Goal: Task Accomplishment & Management: Manage account settings

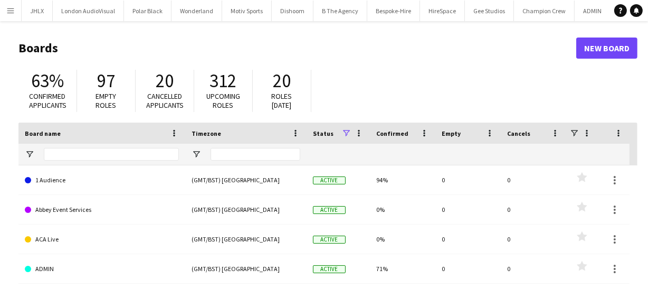
click at [14, 16] on button "Menu" at bounding box center [10, 10] width 21 height 21
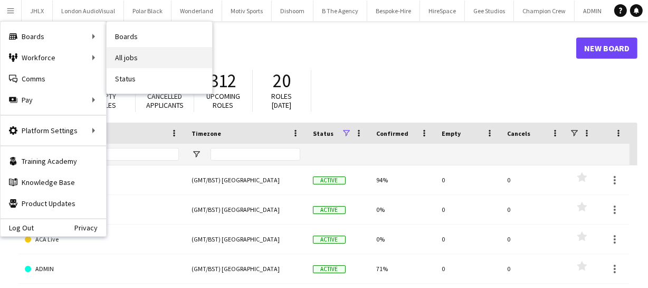
click at [145, 52] on link "All jobs" at bounding box center [160, 57] width 106 height 21
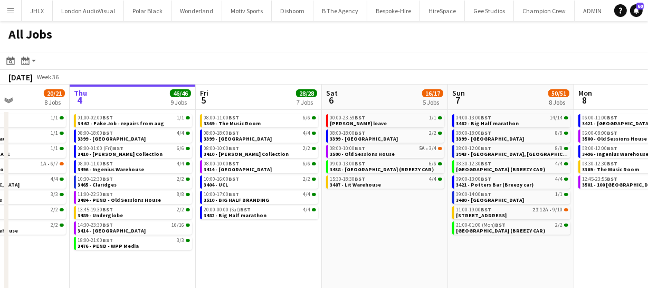
scroll to position [0, 311]
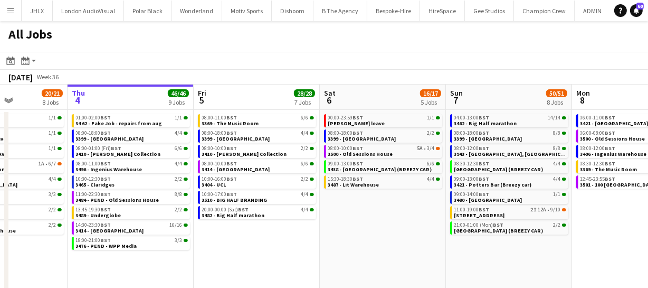
drag, startPoint x: 350, startPoint y: 262, endPoint x: 291, endPoint y: 258, distance: 58.7
click at [291, 258] on app-calendar-viewport "Mon 1 50/51 12 Jobs Tue 2 11/11 6 Jobs Wed 3 20/21 8 Jobs Thu 4 46/46 9 Jobs Fr…" at bounding box center [324, 192] width 648 height 217
click at [239, 213] on span "3482 - Big Half marathon" at bounding box center [233, 215] width 63 height 7
drag, startPoint x: 573, startPoint y: 202, endPoint x: 485, endPoint y: 190, distance: 88.5
click at [291, 204] on app-calendar-viewport "Mon 1 50/51 12 Jobs Tue 2 11/11 6 Jobs Wed 3 20/21 8 Jobs Thu 4 46/46 9 Jobs Fr…" at bounding box center [324, 192] width 648 height 217
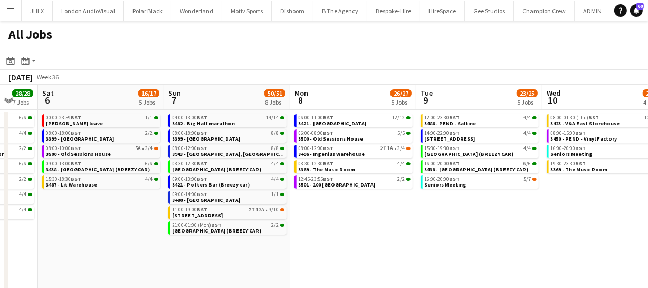
drag, startPoint x: 479, startPoint y: 199, endPoint x: 422, endPoint y: 199, distance: 57.5
click at [311, 198] on app-calendar-viewport "Wed 3 20/21 8 Jobs Thu 4 46/46 9 Jobs Fri 5 28/28 7 Jobs Sat 6 16/17 5 Jobs Sun…" at bounding box center [324, 192] width 648 height 217
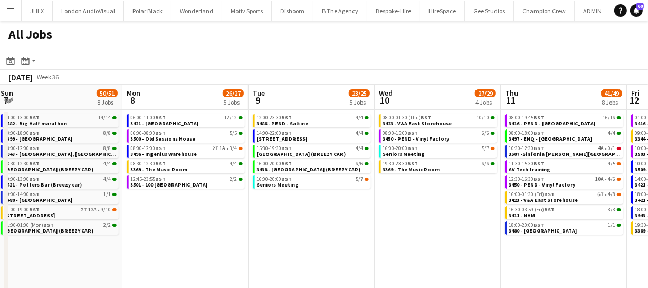
click at [262, 190] on app-all-jobs "All Jobs Date picker SEP 2025 SEP 2025 Monday M Tuesday T Wednesday W Thursday …" at bounding box center [324, 161] width 648 height 281
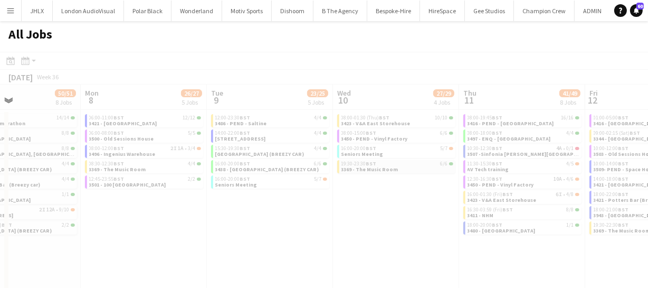
drag, startPoint x: 236, startPoint y: 179, endPoint x: 347, endPoint y: 173, distance: 111.1
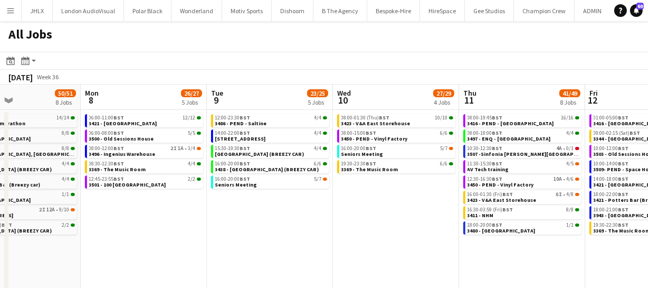
click at [288, 171] on app-calendar-viewport "Fri 5 28/28 7 Jobs Sat 6 16/17 5 Jobs Sun 7 50/51 8 Jobs Mon 8 26/27 5 Jobs Tue…" at bounding box center [324, 192] width 648 height 217
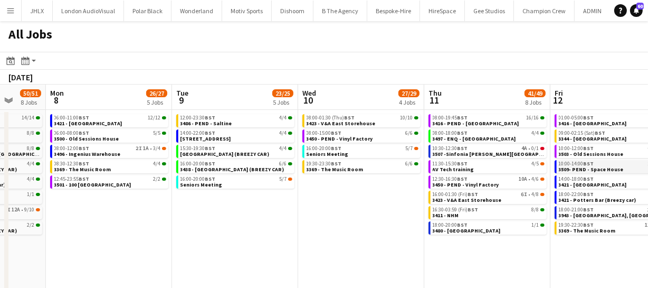
drag, startPoint x: 390, startPoint y: 177, endPoint x: 412, endPoint y: 173, distance: 22.6
click at [270, 167] on app-calendar-viewport "Fri 5 28/28 7 Jobs Sat 6 16/17 5 Jobs Sun 7 50/51 8 Jobs Mon 8 26/27 5 Jobs Tue…" at bounding box center [324, 192] width 648 height 217
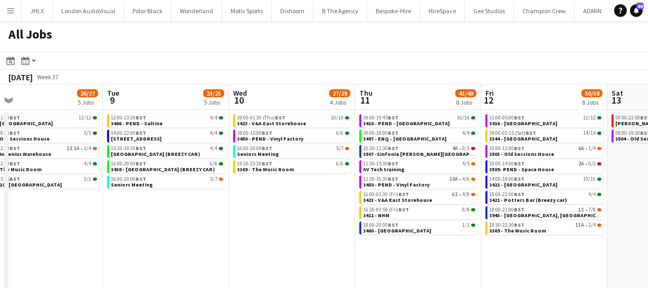
drag, startPoint x: 330, startPoint y: 172, endPoint x: 220, endPoint y: 160, distance: 110.9
click at [220, 161] on app-calendar-viewport "Fri 5 28/28 7 Jobs Sat 6 16/17 5 Jobs Sun 7 50/51 8 Jobs Mon 8 26/27 5 Jobs Tue…" at bounding box center [324, 192] width 648 height 217
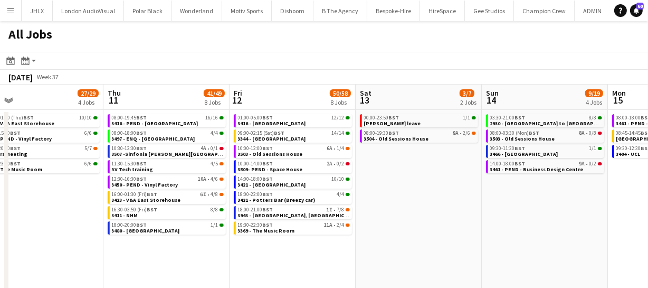
drag, startPoint x: 273, startPoint y: 167, endPoint x: 355, endPoint y: 165, distance: 82.4
click at [227, 164] on app-calendar-viewport "Sun 7 50/51 8 Jobs Mon 8 26/27 5 Jobs Tue 9 23/25 5 Jobs Wed 10 27/29 4 Jobs Th…" at bounding box center [324, 192] width 648 height 217
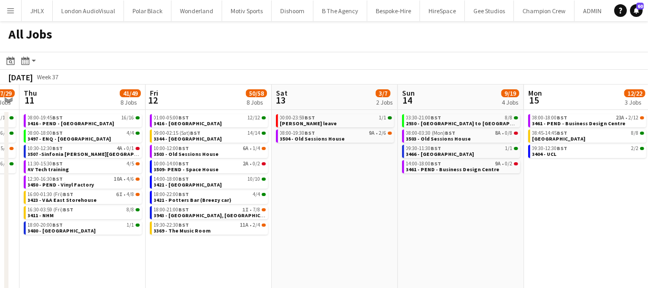
click at [206, 160] on app-all-jobs "All Jobs Date picker SEP 2025 SEP 2025 Monday M Tuesday T Wednesday W Thursday …" at bounding box center [324, 161] width 648 height 281
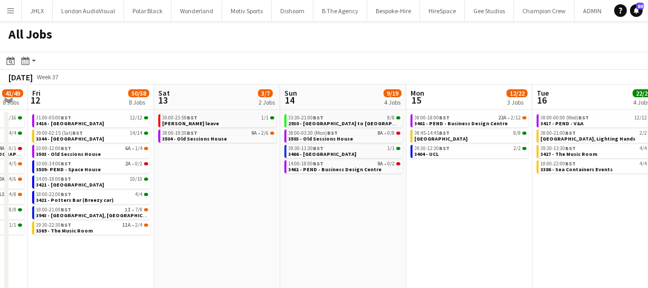
drag, startPoint x: 227, startPoint y: 163, endPoint x: 327, endPoint y: 174, distance: 100.4
drag, startPoint x: 216, startPoint y: 179, endPoint x: 210, endPoint y: 180, distance: 5.8
click at [207, 180] on app-calendar-viewport "Tue 9 23/25 5 Jobs Wed 10 27/29 4 Jobs Thu 11 41/49 8 Jobs Fri 12 50/58 8 Jobs …" at bounding box center [324, 192] width 648 height 217
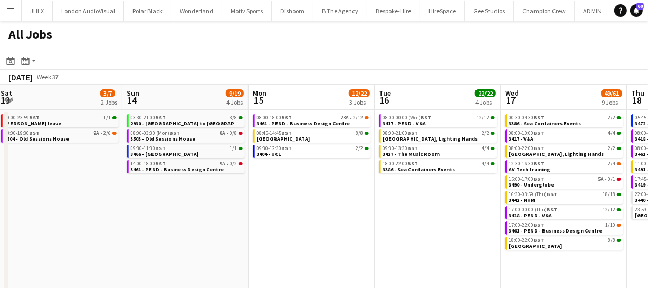
click at [225, 173] on app-calendar-viewport "Tue 9 23/25 5 Jobs Wed 10 27/29 4 Jobs Thu 11 41/49 8 Jobs Fri 12 50/58 8 Jobs …" at bounding box center [324, 192] width 648 height 217
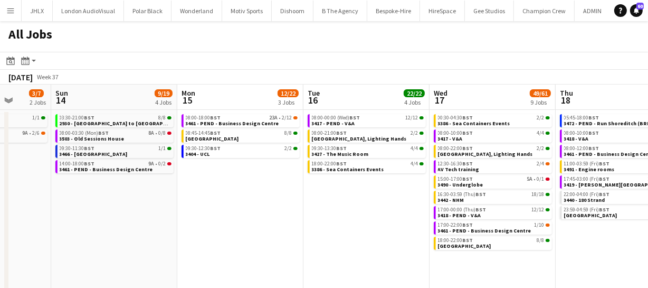
drag, startPoint x: 225, startPoint y: 174, endPoint x: 251, endPoint y: 174, distance: 25.3
click at [219, 174] on app-calendar-viewport "Thu 11 41/49 8 Jobs Fri 12 50/58 8 Jobs Sat 13 3/7 2 Jobs Sun 14 9/19 4 Jobs Mo…" at bounding box center [324, 192] width 648 height 217
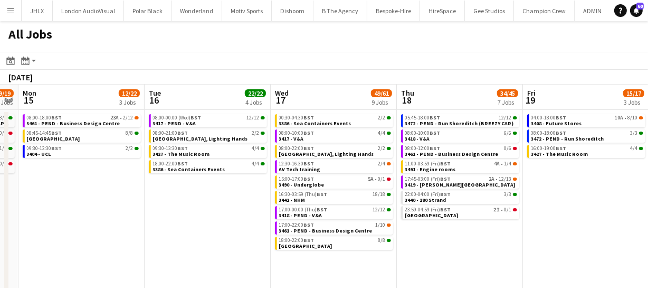
click at [253, 177] on app-all-jobs "All Jobs Date picker SEP 2025 SEP 2025 Monday M Tuesday T Wednesday W Thursday …" at bounding box center [324, 161] width 648 height 281
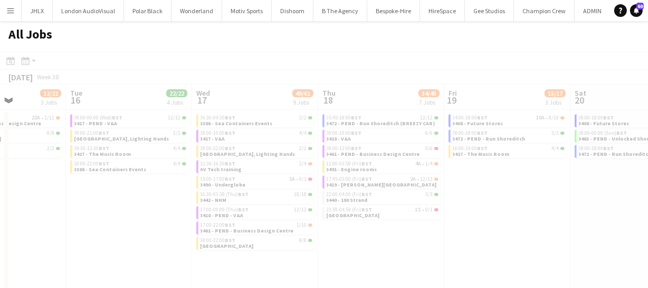
click at [241, 169] on app-calendar-viewport "Sat 13 3/7 2 Jobs Sun 14 9/19 4 Jobs Mon 15 12/22 3 Jobs Tue 16 22/22 4 Jobs We…" at bounding box center [324, 192] width 648 height 217
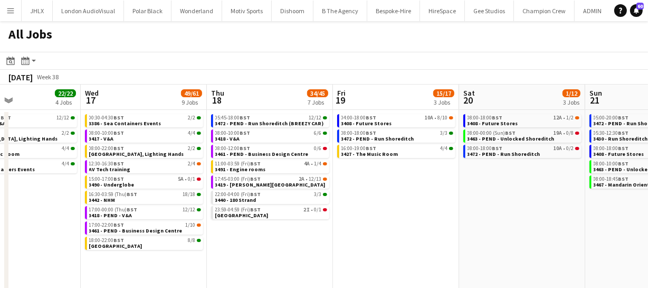
drag, startPoint x: 329, startPoint y: 182, endPoint x: 350, endPoint y: 178, distance: 21.4
click at [208, 176] on app-calendar-viewport "Sat 13 3/7 2 Jobs Sun 14 9/19 4 Jobs Mon 15 12/22 3 Jobs Tue 16 22/22 4 Jobs We…" at bounding box center [324, 192] width 648 height 217
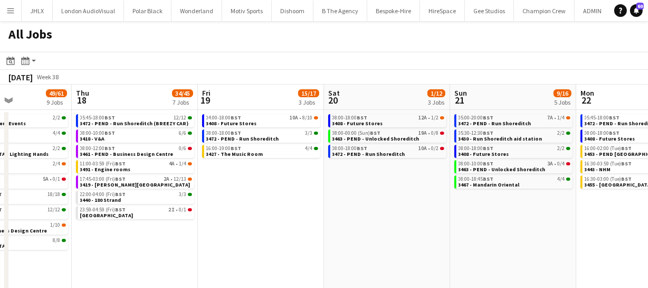
click at [215, 171] on app-calendar-viewport "Mon 15 12/22 3 Jobs Tue 16 22/22 4 Jobs Wed 17 49/61 9 Jobs Thu 18 34/45 7 Jobs…" at bounding box center [324, 192] width 648 height 217
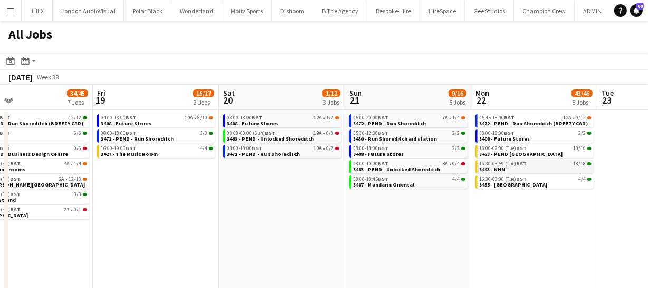
click at [172, 165] on app-all-jobs "All Jobs Date picker SEP 2025 SEP 2025 Monday M Tuesday T Wednesday W Thursday …" at bounding box center [324, 161] width 648 height 281
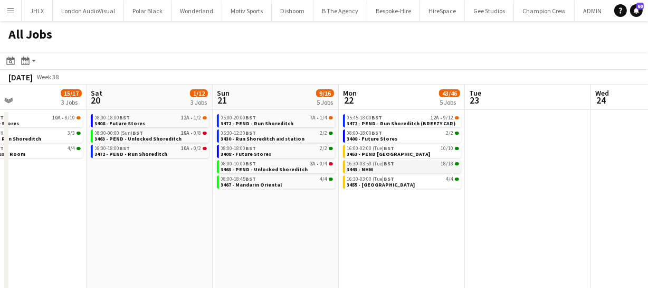
drag, startPoint x: 342, startPoint y: 169, endPoint x: 290, endPoint y: 165, distance: 51.9
click at [248, 165] on app-calendar-viewport "Wed 17 49/61 9 Jobs Thu 18 34/45 7 Jobs Fri 19 15/17 3 Jobs Sat 20 1/12 3 Jobs …" at bounding box center [324, 192] width 648 height 217
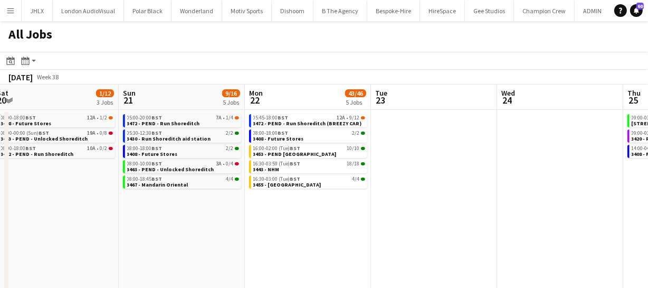
drag, startPoint x: 283, startPoint y: 169, endPoint x: 275, endPoint y: 170, distance: 8.5
click at [275, 169] on app-calendar-viewport "Wed 17 49/61 9 Jobs Thu 18 34/45 7 Jobs Fri 19 15/17 3 Jobs Sat 20 1/12 3 Jobs …" at bounding box center [324, 192] width 648 height 217
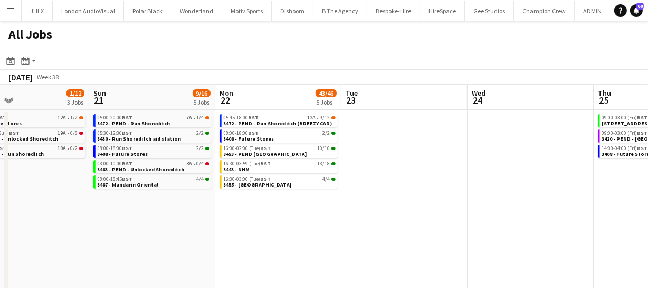
click at [237, 168] on app-calendar-viewport "Wed 17 49/61 9 Jobs Thu 18 34/45 7 Jobs Fri 19 15/17 3 Jobs Sat 20 1/12 3 Jobs …" at bounding box center [324, 192] width 648 height 217
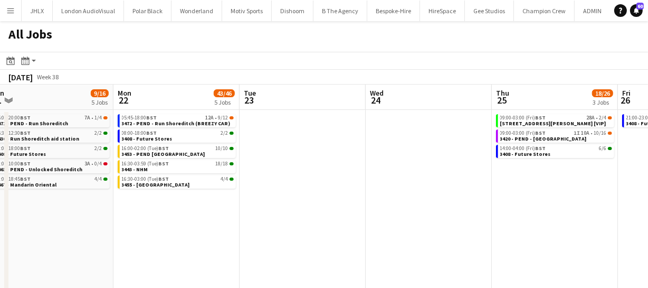
click at [240, 168] on app-calendar-viewport "Wed 17 49/61 9 Jobs Thu 18 34/45 7 Jobs Fri 19 15/17 3 Jobs Sat 20 1/12 3 Jobs …" at bounding box center [324, 192] width 648 height 217
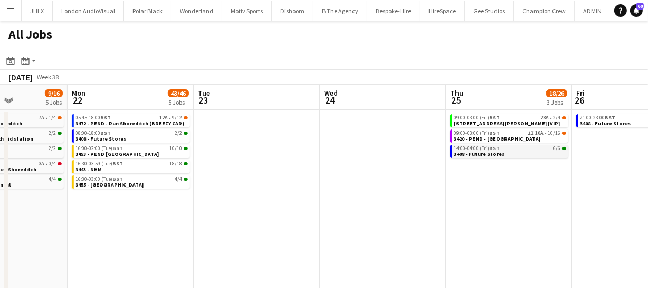
click at [485, 146] on span "14:00-04:00 (Fri) BST" at bounding box center [478, 148] width 46 height 5
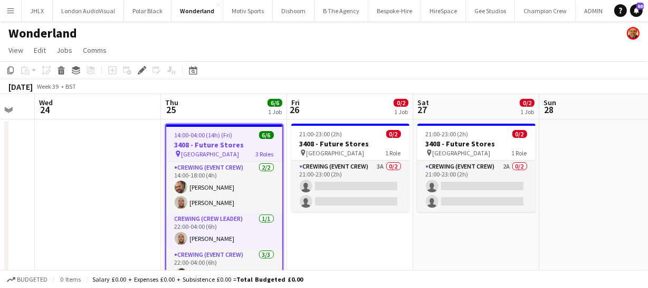
scroll to position [0, 343]
drag, startPoint x: 364, startPoint y: 228, endPoint x: 384, endPoint y: 225, distance: 20.2
click at [384, 225] on app-calendar-viewport "Sun 21 2/2 1 Job Mon 22 2/2 1 Job Tue 23 Wed 24 Thu 25 6/6 1 Job Fri 26 0/2 1 J…" at bounding box center [324, 197] width 648 height 207
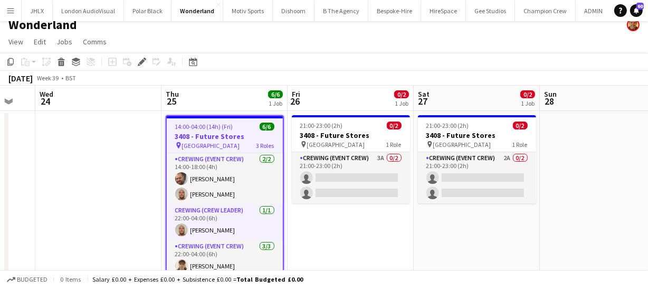
scroll to position [0, 0]
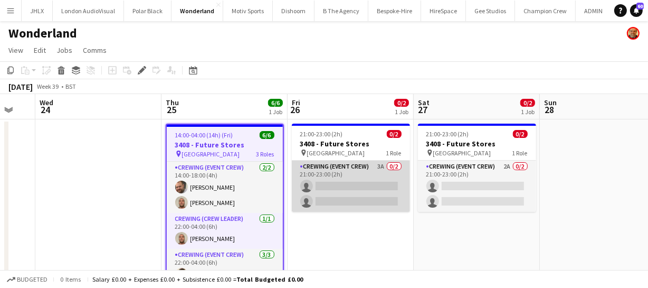
click at [344, 187] on app-card-role "Crewing (Event Crew) 3A 0/2 21:00-23:00 (2h) single-neutral-actions single-neut…" at bounding box center [351, 185] width 118 height 51
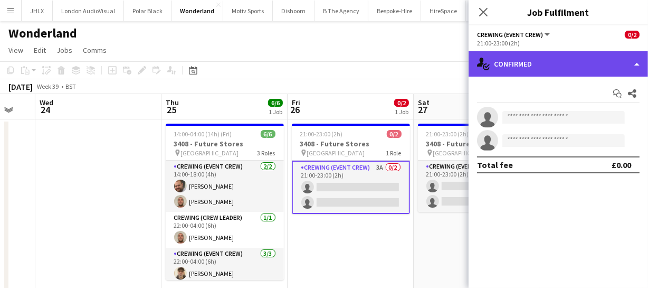
click at [563, 58] on div "single-neutral-actions-check-2 Confirmed" at bounding box center [558, 63] width 179 height 25
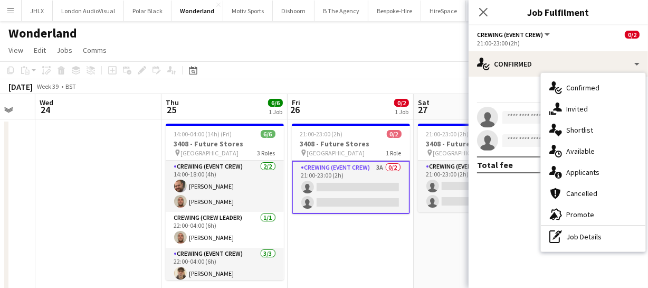
click at [597, 168] on span "Applicants" at bounding box center [582, 172] width 33 height 10
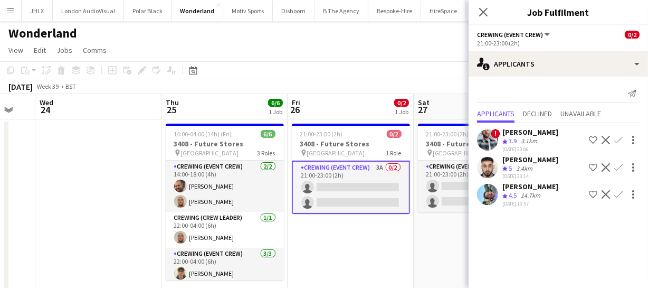
scroll to position [0, 311]
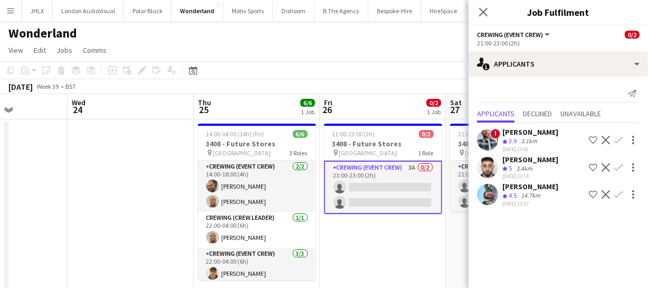
drag, startPoint x: 373, startPoint y: 235, endPoint x: 405, endPoint y: 226, distance: 33.4
click at [405, 226] on app-calendar-viewport "Sun 21 2/2 1 Job Mon 22 2/2 1 Job Tue 23 Wed 24 Thu 25 6/6 1 Job Fri 26 0/2 1 J…" at bounding box center [324, 197] width 648 height 207
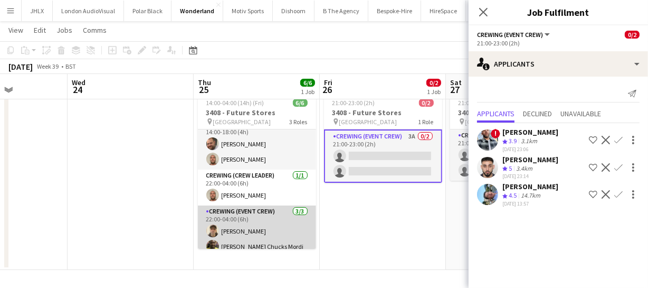
scroll to position [0, 0]
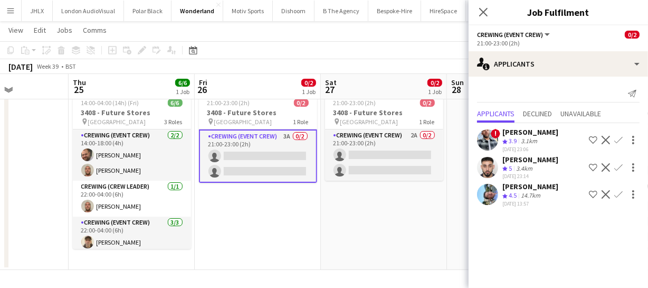
drag, startPoint x: 232, startPoint y: 213, endPoint x: 262, endPoint y: 204, distance: 32.1
click at [231, 213] on app-calendar-viewport "Sun 21 2/2 1 Job Mon 22 2/2 1 Job Tue 23 Wed 24 Thu 25 6/6 1 Job Fri 26 0/2 1 J…" at bounding box center [324, 140] width 648 height 259
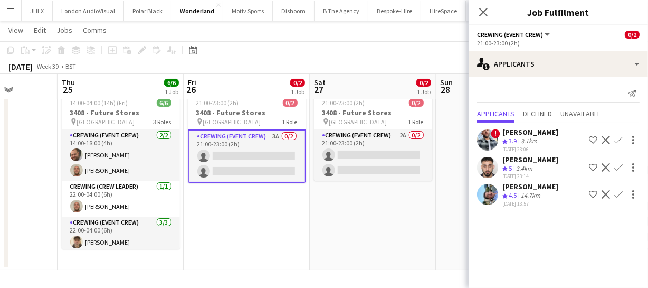
click at [216, 205] on app-calendar-viewport "Sun 21 2/2 1 Job Mon 22 2/2 1 Job Tue 23 Wed 24 Thu 25 6/6 1 Job Fri 26 0/2 1 J…" at bounding box center [324, 140] width 648 height 259
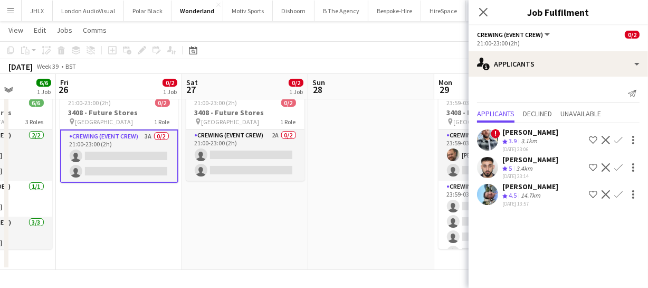
scroll to position [0, 242]
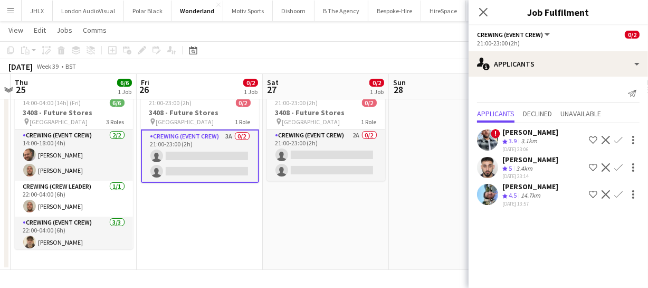
drag, startPoint x: 185, startPoint y: 214, endPoint x: 342, endPoint y: 210, distance: 156.3
click at [342, 210] on app-calendar-viewport "Tue 23 Wed 24 Thu 25 6/6 1 Job Fri 26 0/2 1 Job Sat 27 0/2 1 Job Sun 28 Mon 29 …" at bounding box center [324, 140] width 648 height 259
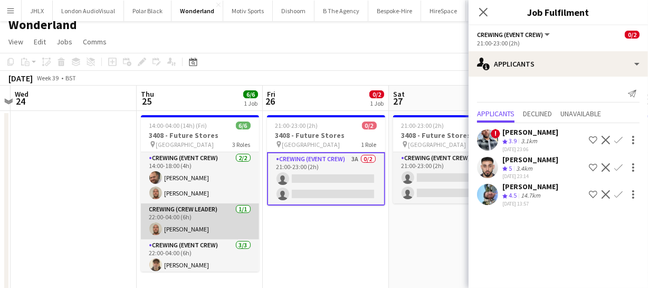
scroll to position [0, 0]
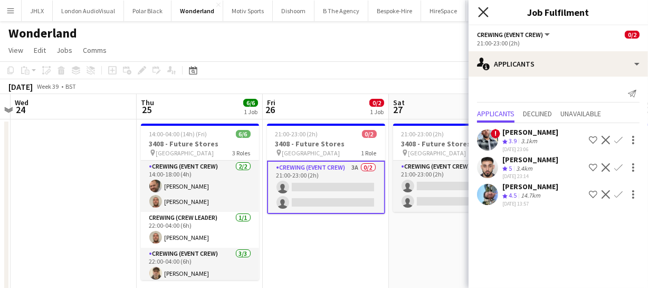
click at [486, 15] on icon "Close pop-in" at bounding box center [483, 12] width 10 height 10
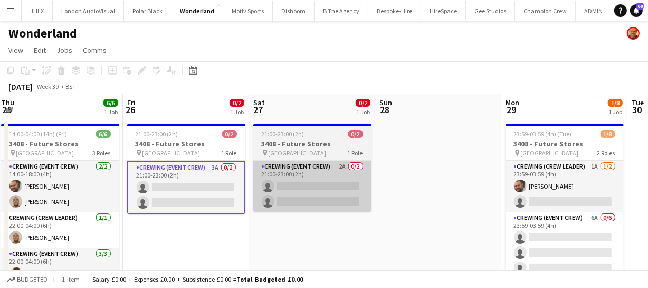
drag, startPoint x: 503, startPoint y: 193, endPoint x: 339, endPoint y: 191, distance: 163.7
click at [345, 194] on app-calendar-viewport "Mon 22 2/2 1 Job Tue 23 Wed 24 Thu 25 6/6 1 Job Fri 26 0/2 1 Job Sat 27 0/2 1 J…" at bounding box center [324, 197] width 648 height 207
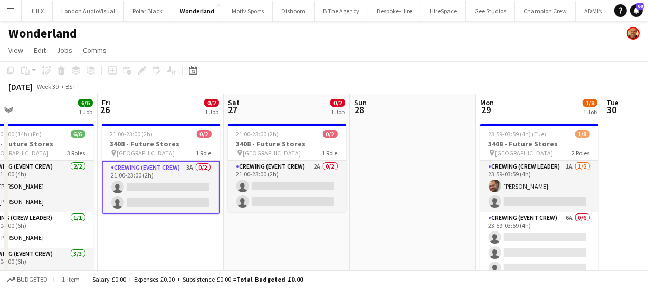
click at [356, 197] on app-calendar-viewport "Mon 22 2/2 1 Job Tue 23 Wed 24 Thu 25 6/6 1 Job Fri 26 0/2 1 Job Sat 27 0/2 1 J…" at bounding box center [324, 197] width 648 height 207
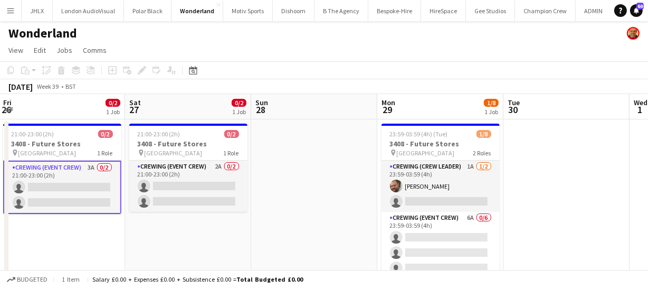
click at [381, 194] on app-calendar-viewport "Mon 22 2/2 1 Job Tue 23 Wed 24 Thu 25 6/6 1 Job Fri 26 0/2 1 Job Sat 27 0/2 1 J…" at bounding box center [324, 197] width 648 height 207
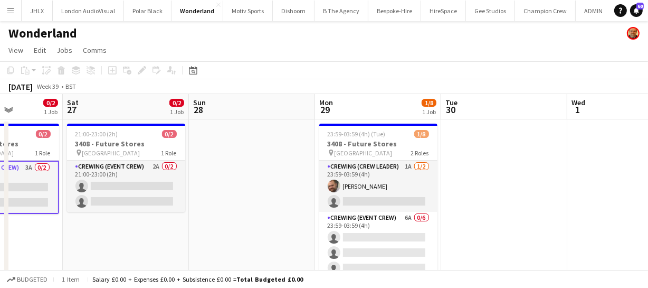
click at [449, 190] on app-calendar-viewport "Wed 24 Thu 25 6/6 1 Job Fri 26 0/2 1 Job Sat 27 0/2 1 Job Sun 28 Mon 29 1/8 1 J…" at bounding box center [324, 197] width 648 height 207
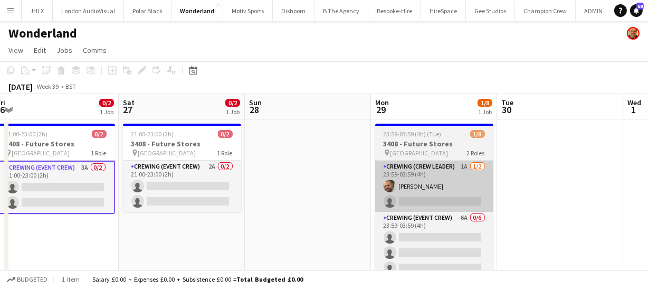
drag, startPoint x: 219, startPoint y: 217, endPoint x: 383, endPoint y: 201, distance: 165.5
click at [329, 207] on app-calendar-viewport "Wed 24 Thu 25 6/6 1 Job Fri 26 0/2 1 Job Sat 27 0/2 1 Job Sun 28 Mon 29 1/8 1 J…" at bounding box center [324, 197] width 648 height 207
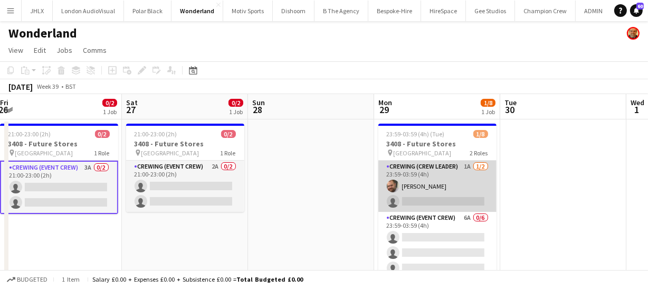
click at [423, 196] on app-card-role "Crewing (Crew Leader) 1A 1/2 23:59-03:59 (4h) Ben Turner single-neutral-actions" at bounding box center [438, 185] width 118 height 51
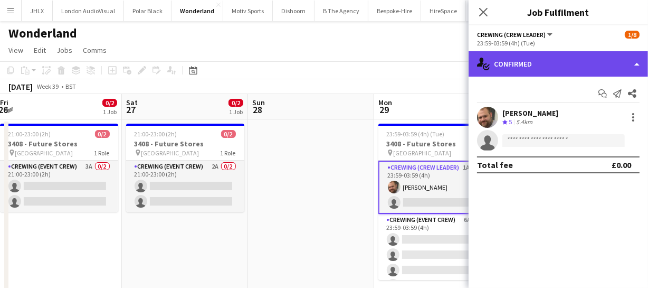
click at [563, 60] on div "single-neutral-actions-check-2 Confirmed" at bounding box center [558, 63] width 179 height 25
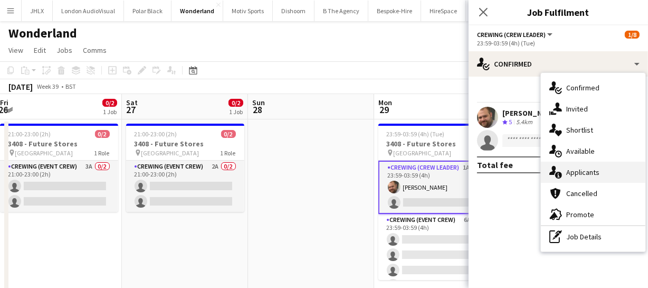
click at [605, 175] on div "single-neutral-actions-information Applicants" at bounding box center [593, 172] width 105 height 21
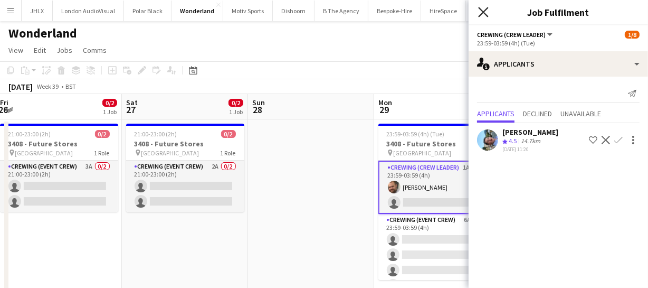
click at [487, 7] on icon "Close pop-in" at bounding box center [483, 12] width 10 height 10
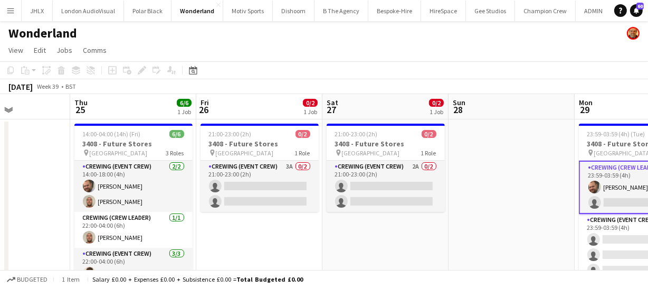
scroll to position [0, 301]
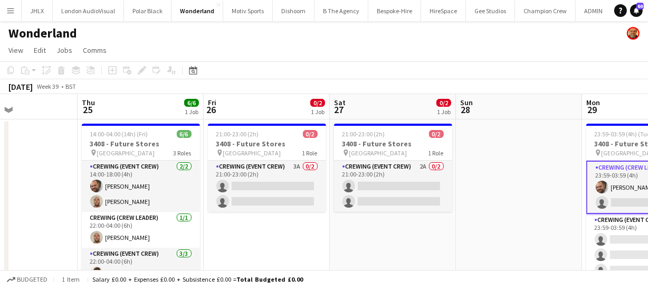
drag, startPoint x: 354, startPoint y: 258, endPoint x: 562, endPoint y: 232, distance: 209.6
click at [562, 232] on app-calendar-viewport "Mon 22 2/2 1 Job Tue 23 Wed 24 Thu 25 6/6 1 Job Fri 26 0/2 1 Job Sat 27 0/2 1 J…" at bounding box center [324, 197] width 648 height 207
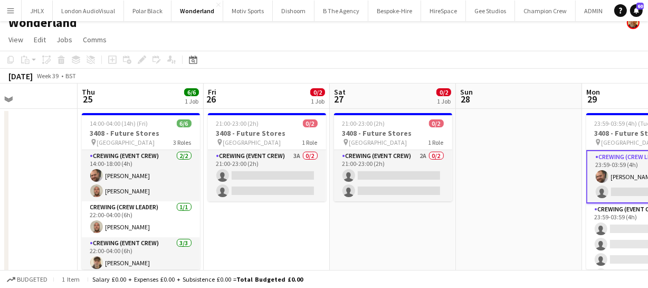
scroll to position [0, 0]
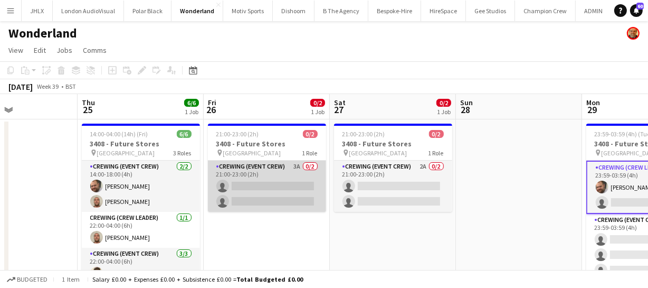
click at [296, 195] on app-card-role "Crewing (Event Crew) 3A 0/2 21:00-23:00 (2h) single-neutral-actions single-neut…" at bounding box center [267, 185] width 118 height 51
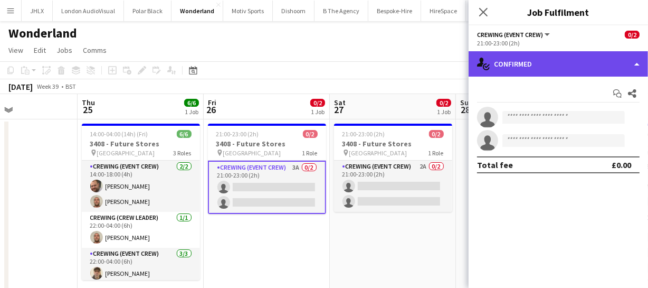
click at [553, 63] on div "single-neutral-actions-check-2 Confirmed" at bounding box center [558, 63] width 179 height 25
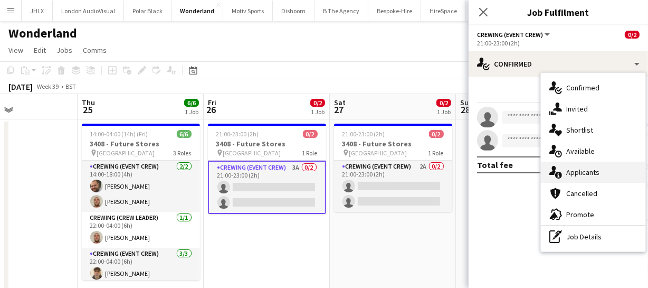
click at [586, 172] on span "Applicants" at bounding box center [582, 172] width 33 height 10
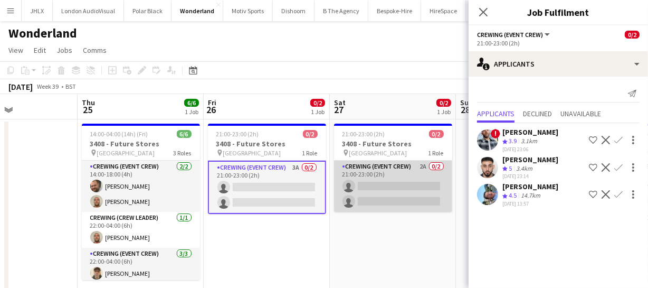
click at [428, 203] on app-card-role "Crewing (Event Crew) 2A 0/2 21:00-23:00 (2h) single-neutral-actions single-neut…" at bounding box center [393, 185] width 118 height 51
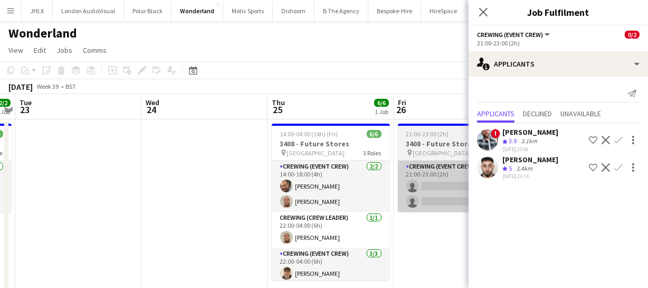
drag, startPoint x: 277, startPoint y: 212, endPoint x: 400, endPoint y: 197, distance: 123.9
click at [478, 193] on body "Menu Boards Boards Boards All jobs Status Workforce Workforce My Workforce Recr…" at bounding box center [324, 159] width 648 height 319
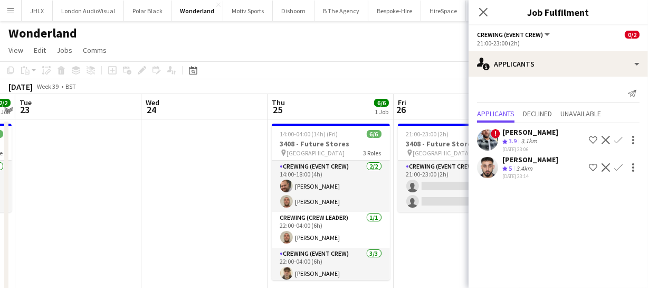
click at [317, 195] on app-calendar-viewport "Sun 21 2/2 1 Job Mon 22 2/2 1 Job Tue 23 Wed 24 Thu 25 6/6 1 Job Fri 26 0/2 1 J…" at bounding box center [324, 197] width 648 height 207
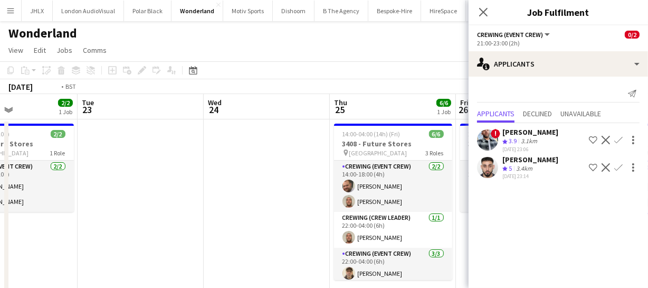
click at [407, 185] on app-calendar-viewport "Sat 20 1/2 1 Job Sun 21 2/2 1 Job Mon 22 2/2 1 Job Tue 23 Wed 24 Thu 25 6/6 1 J…" at bounding box center [324, 197] width 648 height 207
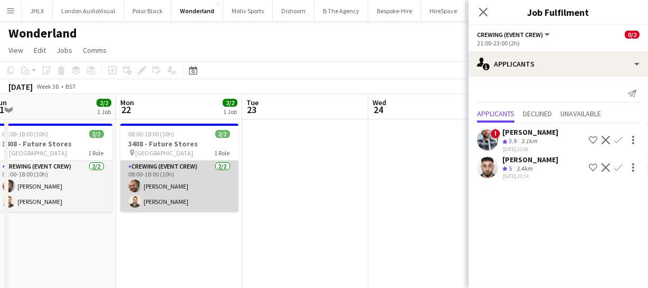
drag, startPoint x: 310, startPoint y: 188, endPoint x: 345, endPoint y: 184, distance: 35.6
click at [345, 184] on app-calendar-viewport "Fri 19 8/10 1 Job Sat 20 1/2 1 Job Sun 21 2/2 1 Job Mon 22 2/2 1 Job Tue 23 Wed…" at bounding box center [324, 197] width 648 height 207
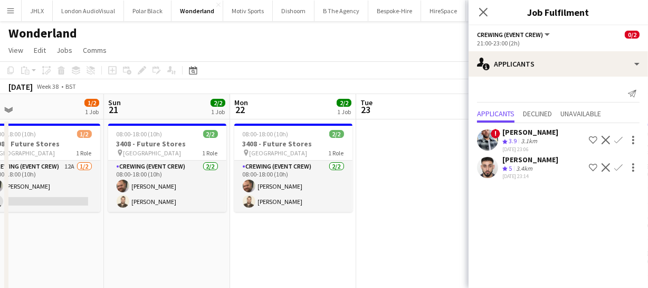
click at [458, 190] on app-calendar-viewport "Thu 18 Fri 19 8/10 1 Job Sat 20 1/2 1 Job Sun 21 2/2 1 Job Mon 22 2/2 1 Job Tue…" at bounding box center [324, 197] width 648 height 207
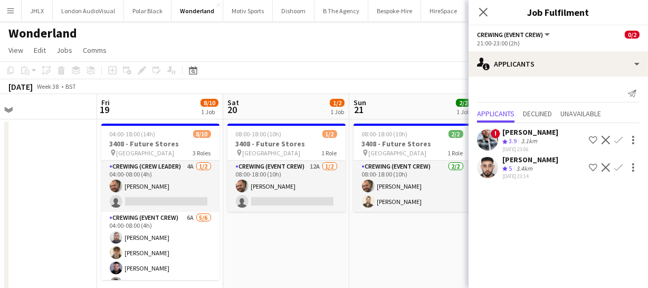
scroll to position [0, 281]
drag, startPoint x: 252, startPoint y: 221, endPoint x: 376, endPoint y: 224, distance: 123.6
click at [376, 224] on app-calendar-viewport "Tue 16 Wed 17 Thu 18 Fri 19 8/10 1 Job Sat 20 1/2 1 Job Sun 21 2/2 1 Job Mon 22…" at bounding box center [324, 197] width 648 height 207
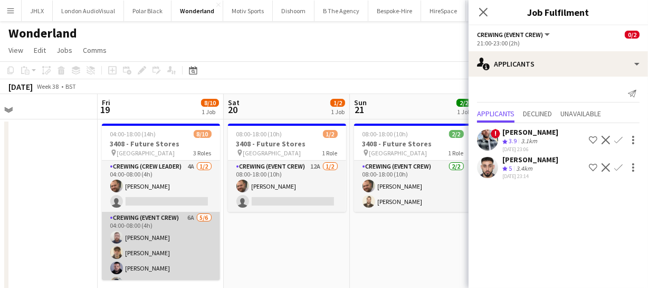
scroll to position [0, 0]
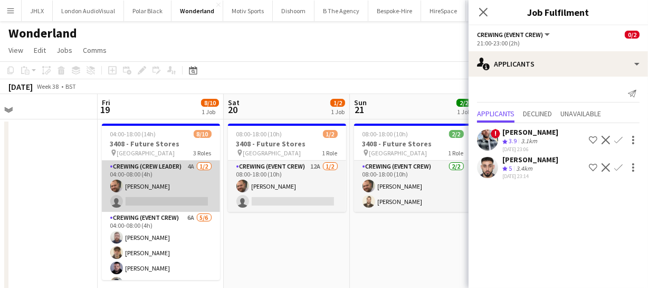
click at [177, 195] on app-card-role "Crewing (Crew Leader) 4A 1/2 04:00-08:00 (4h) Ben Turner single-neutral-actions" at bounding box center [161, 185] width 118 height 51
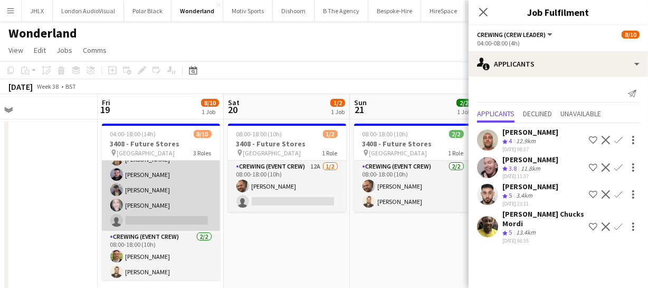
scroll to position [48, 0]
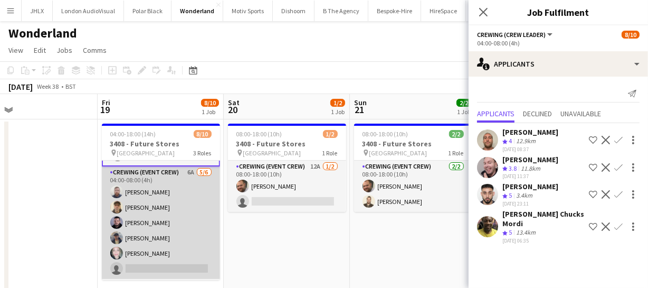
click at [164, 228] on app-card-role "Crewing (Event Crew) 6A 5/6 04:00-08:00 (4h) Anthony Bates Daniel Ben-Haim Paul…" at bounding box center [161, 222] width 118 height 112
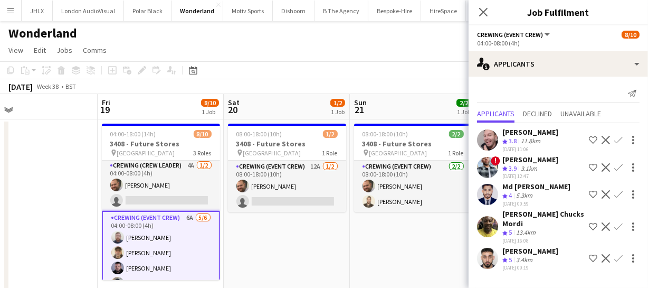
scroll to position [0, 0]
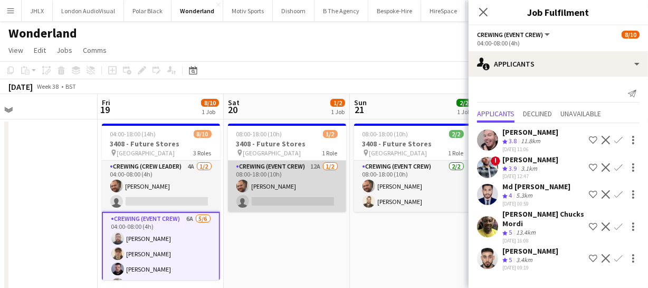
click at [265, 195] on app-card-role "Crewing (Event Crew) 12A 1/2 08:00-18:00 (10h) Ben Turner single-neutral-actions" at bounding box center [287, 185] width 118 height 51
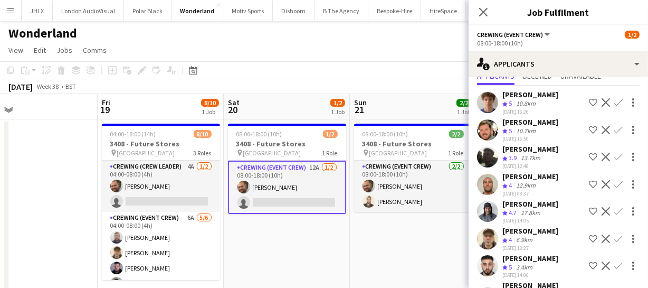
scroll to position [24, 0]
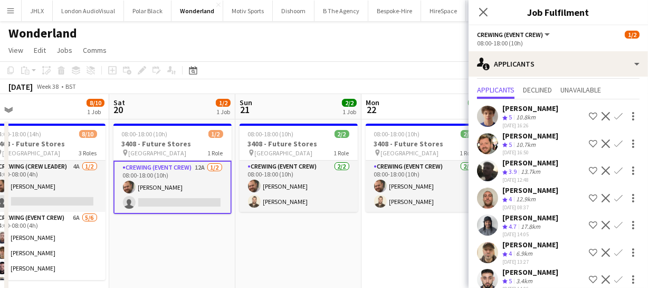
drag, startPoint x: 410, startPoint y: 232, endPoint x: 292, endPoint y: 239, distance: 117.9
click at [292, 239] on app-calendar-viewport "Tue 16 Wed 17 Thu 18 Fri 19 8/10 1 Job Sat 20 1/2 1 Job Sun 21 2/2 1 Job Mon 22…" at bounding box center [324, 197] width 648 height 207
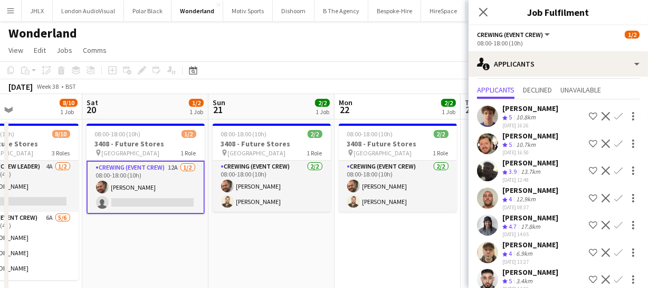
drag, startPoint x: 336, startPoint y: 227, endPoint x: 302, endPoint y: 229, distance: 34.4
click at [260, 233] on app-calendar-viewport "Tue 16 Wed 17 Thu 18 Fri 19 8/10 1 Job Sat 20 1/2 1 Job Sun 21 2/2 1 Job Mon 22…" at bounding box center [324, 197] width 648 height 207
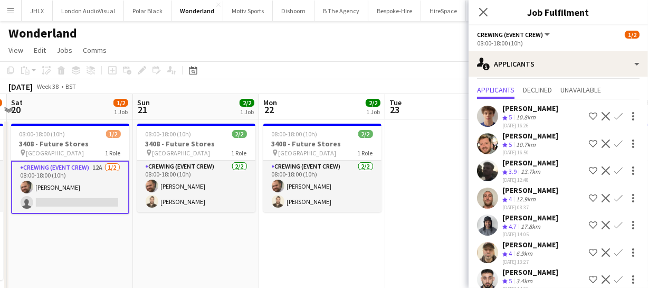
drag, startPoint x: 276, startPoint y: 234, endPoint x: 370, endPoint y: 230, distance: 94.1
click at [266, 234] on app-calendar-viewport "Tue 16 Wed 17 Thu 18 Fri 19 8/10 1 Job Sat 20 1/2 1 Job Sun 21 2/2 1 Job Mon 22…" at bounding box center [324, 197] width 648 height 207
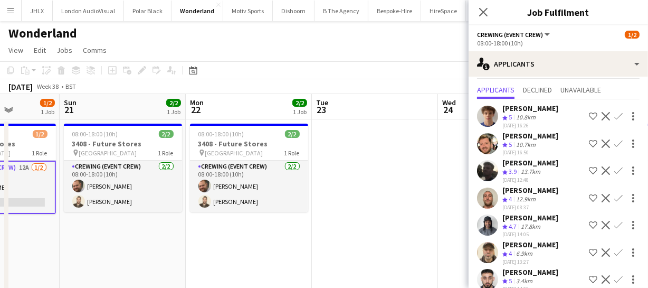
click at [260, 242] on app-calendar-viewport "Thu 18 Fri 19 8/10 1 Job Sat 20 1/2 1 Job Sun 21 2/2 1 Job Mon 22 2/2 1 Job Tue…" at bounding box center [324, 197] width 648 height 207
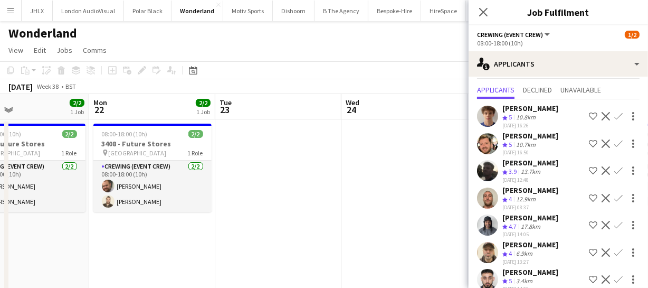
click at [276, 242] on app-calendar-viewport "Thu 18 Fri 19 8/10 1 Job Sat 20 1/2 1 Job Sun 21 2/2 1 Job Mon 22 2/2 1 Job Tue…" at bounding box center [324, 197] width 648 height 207
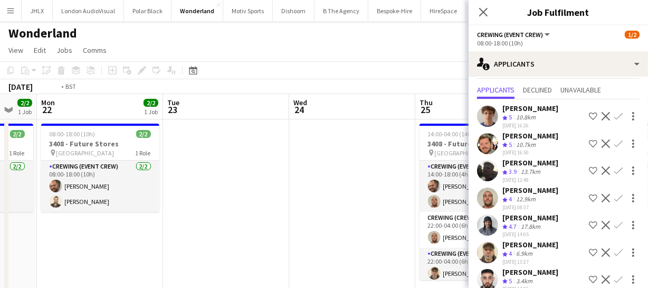
drag, startPoint x: 230, startPoint y: 243, endPoint x: 290, endPoint y: 233, distance: 61.1
click at [224, 243] on app-calendar-viewport "Thu 18 Fri 19 8/10 1 Job Sat 20 1/2 1 Job Sun 21 2/2 1 Job Mon 22 2/2 1 Job Tue…" at bounding box center [324, 197] width 648 height 207
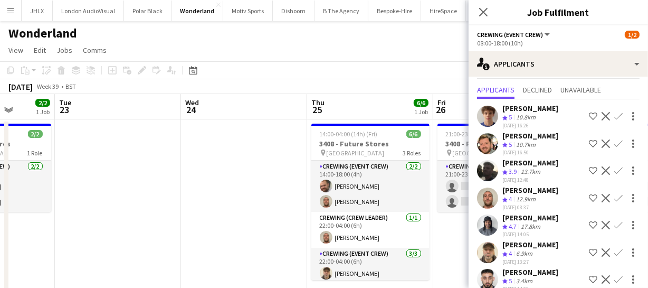
click at [250, 234] on app-calendar-viewport "Sat 20 1/2 1 Job Sun 21 2/2 1 Job Mon 22 2/2 1 Job Tue 23 Wed 24 Thu 25 6/6 1 J…" at bounding box center [324, 197] width 648 height 207
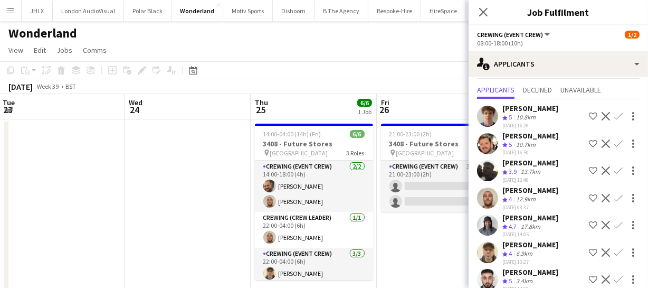
click at [286, 222] on app-calendar-viewport "Sat 20 1/2 1 Job Sun 21 2/2 1 Job Mon 22 2/2 1 Job Tue 23 Wed 24 Thu 25 6/6 1 J…" at bounding box center [324, 197] width 648 height 207
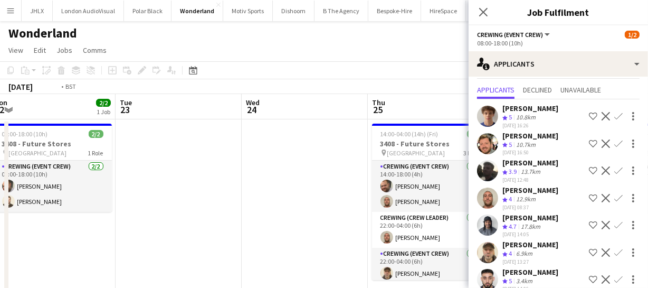
click at [239, 216] on app-calendar-viewport "Sat 20 1/2 1 Job Sun 21 2/2 1 Job Mon 22 2/2 1 Job Tue 23 Wed 24 Thu 25 6/6 1 J…" at bounding box center [324, 197] width 648 height 207
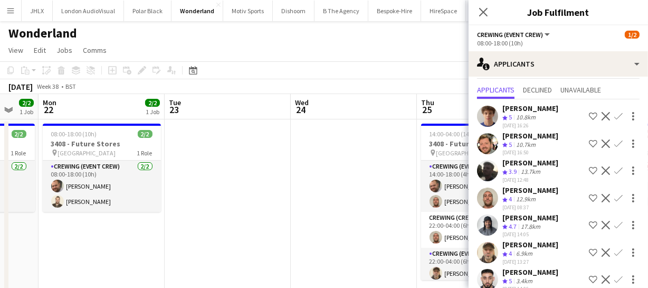
click at [361, 216] on app-calendar-viewport "Sat 20 1/2 1 Job Sun 21 2/2 1 Job Mon 22 2/2 1 Job Tue 23 Wed 24 Thu 25 6/6 1 J…" at bounding box center [324, 197] width 648 height 207
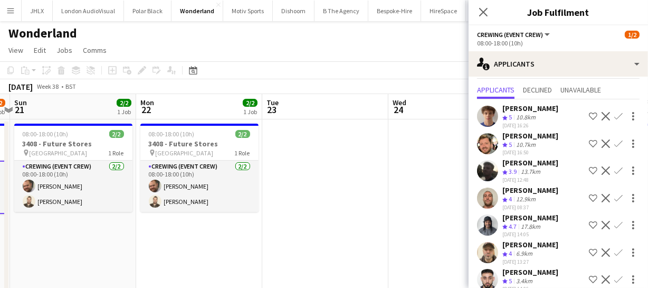
click at [389, 218] on app-calendar-viewport "Fri 19 8/10 1 Job Sat 20 1/2 1 Job Sun 21 2/2 1 Job Mon 22 2/2 1 Job Tue 23 Wed…" at bounding box center [324, 197] width 648 height 207
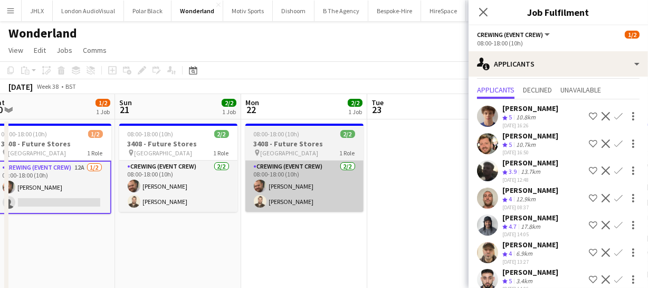
drag, startPoint x: 296, startPoint y: 212, endPoint x: 448, endPoint y: 206, distance: 152.7
click at [377, 208] on app-calendar-viewport "Thu 18 Fri 19 8/10 1 Job Sat 20 1/2 1 Job Sun 21 2/2 1 Job Mon 22 2/2 1 Job Tue…" at bounding box center [324, 197] width 648 height 207
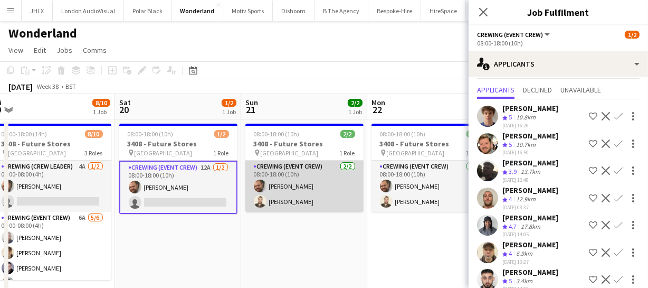
click at [375, 207] on app-calendar-viewport "Wed 17 Thu 18 Fri 19 8/10 1 Job Sat 20 1/2 1 Job Sun 21 2/2 1 Job Mon 22 2/2 1 …" at bounding box center [324, 197] width 648 height 207
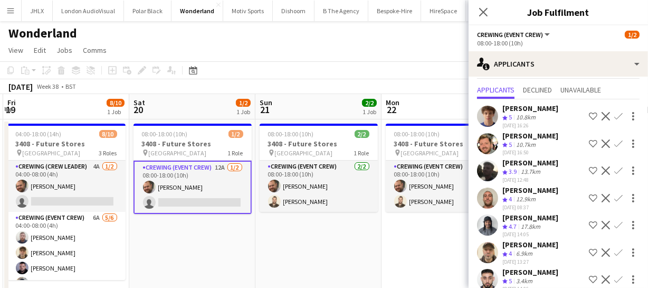
click at [499, 194] on body "Menu Boards Boards Boards All jobs Status Workforce Workforce My Workforce Recr…" at bounding box center [324, 159] width 648 height 319
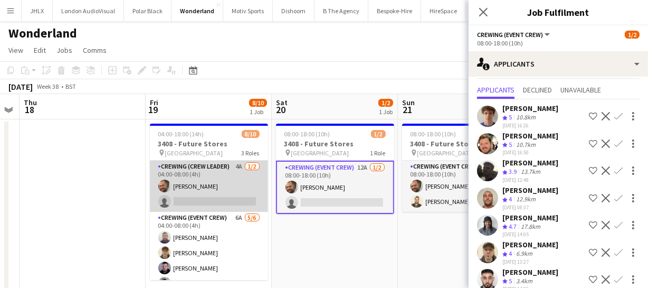
click at [217, 192] on app-card-role "Crewing (Crew Leader) 4A 1/2 04:00-08:00 (4h) Ben Turner single-neutral-actions" at bounding box center [209, 185] width 118 height 51
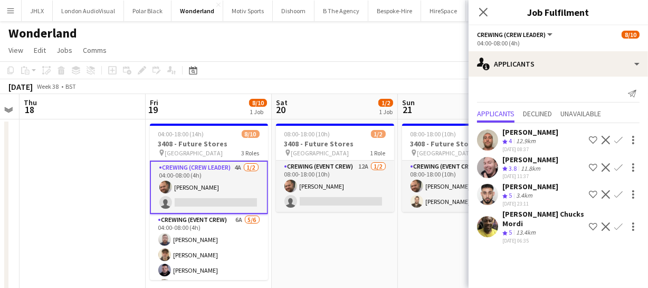
scroll to position [0, 0]
click at [616, 142] on app-icon "Confirm" at bounding box center [618, 140] width 8 height 8
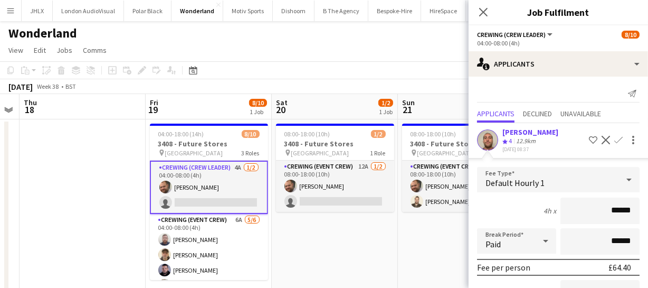
drag, startPoint x: 631, startPoint y: 211, endPoint x: 529, endPoint y: 210, distance: 101.9
click at [529, 210] on div "4h x ******" at bounding box center [558, 210] width 163 height 26
type input "****"
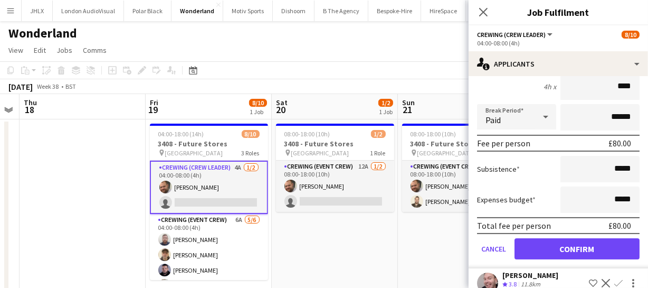
scroll to position [144, 0]
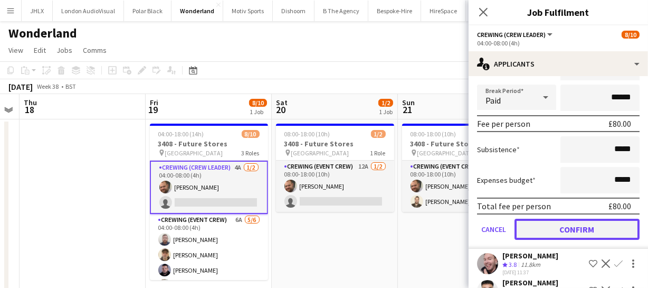
click at [565, 230] on button "Confirm" at bounding box center [577, 229] width 125 height 21
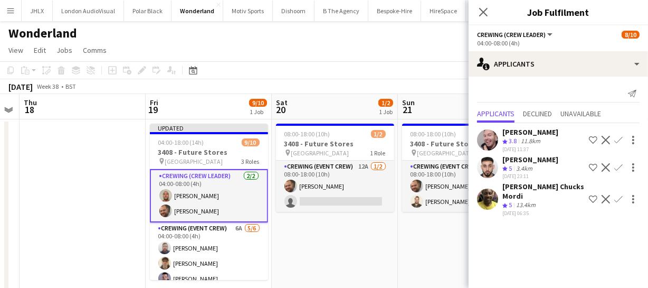
scroll to position [0, 0]
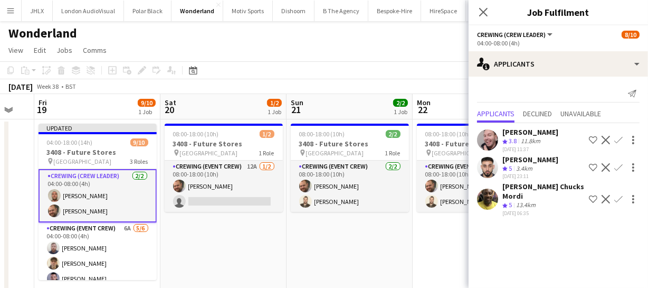
click at [219, 253] on app-calendar-viewport "Tue 16 Wed 17 Thu 18 Fri 19 9/10 1 Job Sat 20 1/2 1 Job Sun 21 2/2 1 Job Mon 22…" at bounding box center [324, 197] width 648 height 207
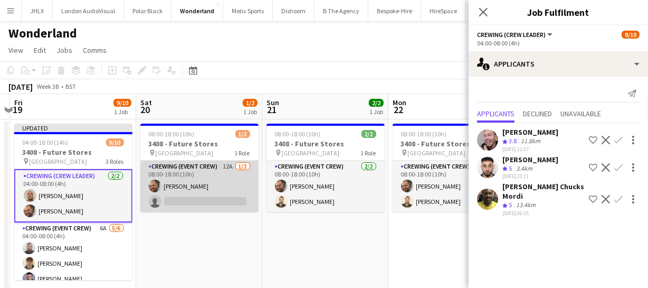
click at [195, 203] on app-card-role "Crewing (Event Crew) 12A 1/2 08:00-18:00 (10h) Ben Turner single-neutral-actions" at bounding box center [199, 185] width 118 height 51
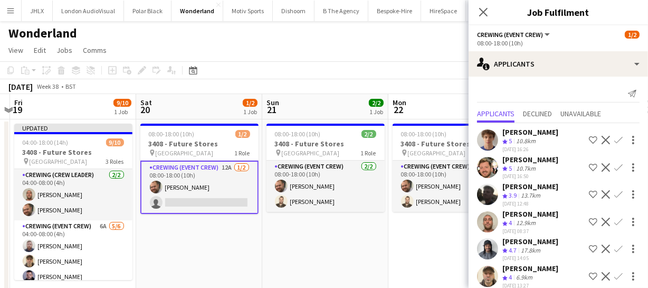
click at [614, 223] on app-icon "Confirm" at bounding box center [618, 221] width 8 height 8
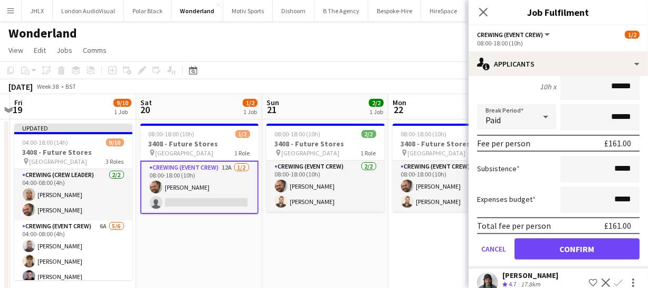
scroll to position [207, 0]
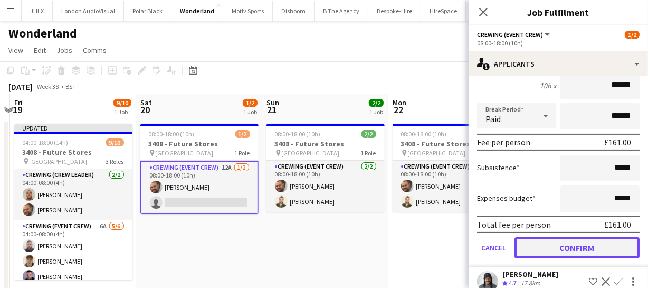
click at [606, 250] on button "Confirm" at bounding box center [577, 247] width 125 height 21
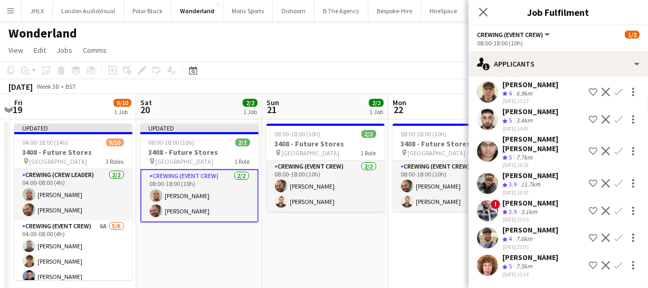
scroll to position [0, 0]
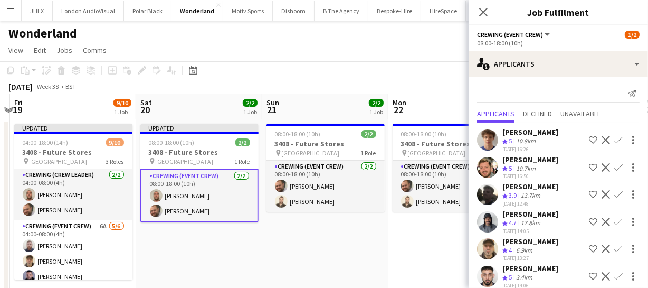
drag, startPoint x: 347, startPoint y: 251, endPoint x: 260, endPoint y: 253, distance: 86.6
click at [260, 253] on app-calendar-viewport "Tue 16 Wed 17 Thu 18 Fri 19 9/10 1 Job Sat 20 2/2 1 Job Sun 21 2/2 1 Job Mon 22…" at bounding box center [324, 197] width 648 height 207
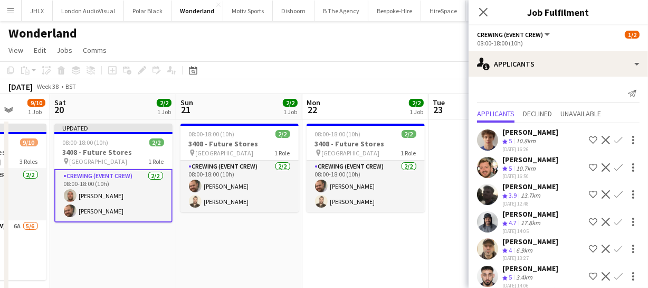
drag, startPoint x: 295, startPoint y: 250, endPoint x: 299, endPoint y: 240, distance: 10.6
click at [229, 247] on app-calendar-viewport "Tue 16 Wed 17 Thu 18 Fri 19 9/10 1 Job Sat 20 2/2 1 Job Sun 21 2/2 1 Job Mon 22…" at bounding box center [324, 197] width 648 height 207
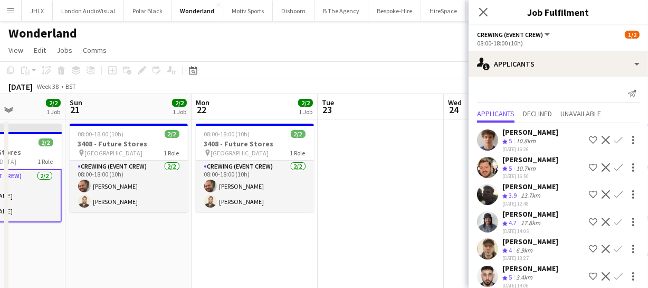
click at [240, 240] on app-calendar-viewport "Thu 18 Fri 19 9/10 1 Job Sat 20 2/2 1 Job Sun 21 2/2 1 Job Mon 22 2/2 1 Job Tue…" at bounding box center [324, 197] width 648 height 207
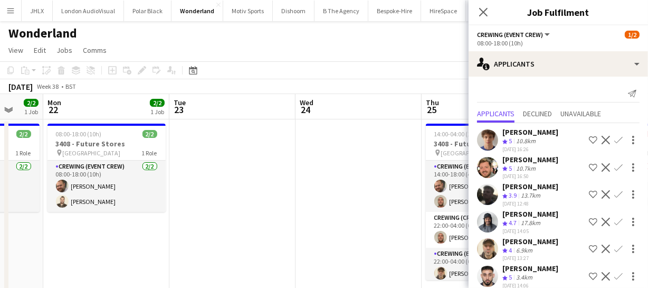
drag, startPoint x: 296, startPoint y: 232, endPoint x: 209, endPoint y: 225, distance: 87.3
click at [206, 227] on app-calendar-viewport "Thu 18 Fri 19 9/10 1 Job Sat 20 2/2 1 Job Sun 21 2/2 1 Job Mon 22 2/2 1 Job Tue…" at bounding box center [324, 197] width 648 height 207
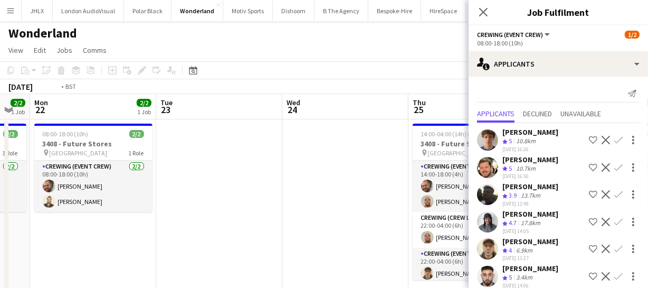
click at [194, 225] on app-calendar-viewport "Thu 18 Fri 19 9/10 1 Job Sat 20 2/2 1 Job Sun 21 2/2 1 Job Mon 22 2/2 1 Job Tue…" at bounding box center [324, 197] width 648 height 207
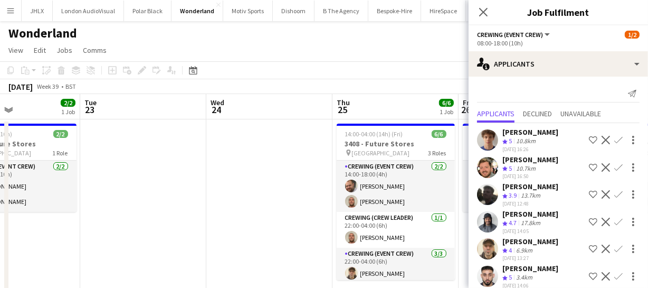
drag, startPoint x: 181, startPoint y: 232, endPoint x: 229, endPoint y: 222, distance: 49.1
click at [177, 231] on app-calendar-viewport "Sat 20 2/2 1 Job Sun 21 2/2 1 Job Mon 22 2/2 1 Job Tue 23 Wed 24 Thu 25 6/6 1 J…" at bounding box center [324, 197] width 648 height 207
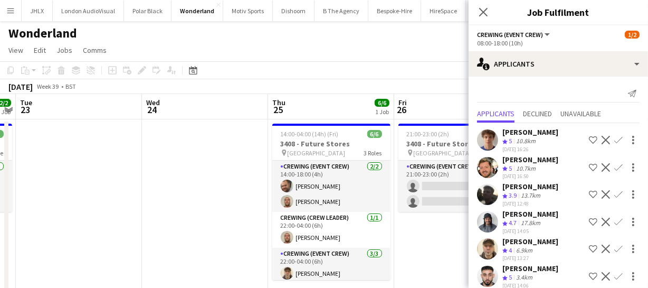
click at [109, 228] on app-calendar-viewport "Sat 20 2/2 1 Job Sun 21 2/2 1 Job Mon 22 2/2 1 Job Tue 23 Wed 24 Thu 25 6/6 1 J…" at bounding box center [324, 197] width 648 height 207
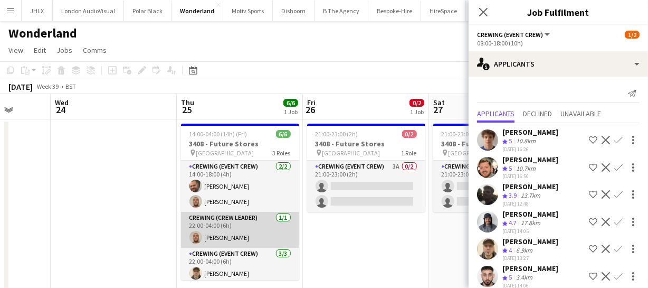
click at [64, 247] on app-calendar-viewport "Sat 20 2/2 1 Job Sun 21 2/2 1 Job Mon 22 2/2 1 Job Tue 23 Wed 24 Thu 25 6/6 1 J…" at bounding box center [324, 197] width 648 height 207
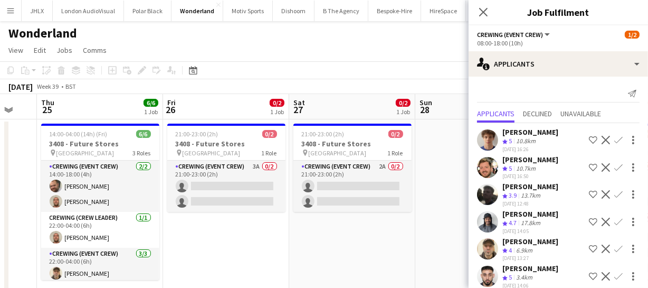
drag, startPoint x: 159, startPoint y: 237, endPoint x: 164, endPoint y: 234, distance: 5.7
click at [148, 236] on app-calendar-viewport "Mon 22 2/2 1 Job Tue 23 Wed 24 Thu 25 6/6 1 Job Fri 26 0/2 1 Job Sat 27 0/2 1 J…" at bounding box center [324, 197] width 648 height 207
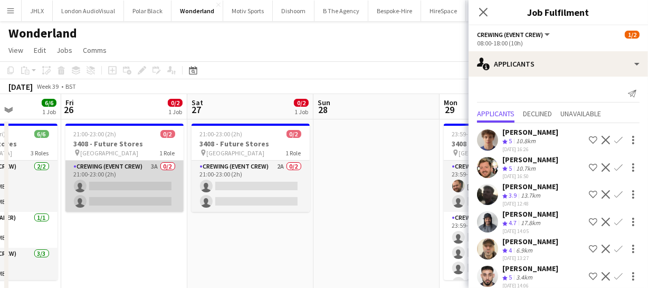
click at [111, 198] on app-card-role "Crewing (Event Crew) 3A 0/2 21:00-23:00 (2h) single-neutral-actions single-neut…" at bounding box center [124, 185] width 118 height 51
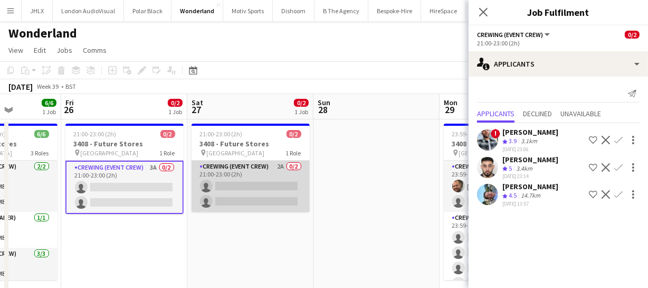
click at [263, 191] on app-card-role "Crewing (Event Crew) 2A 0/2 21:00-23:00 (2h) single-neutral-actions single-neut…" at bounding box center [251, 185] width 118 height 51
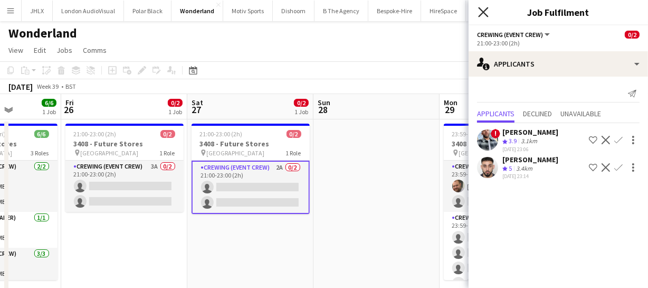
click at [488, 15] on icon "Close pop-in" at bounding box center [483, 12] width 10 height 10
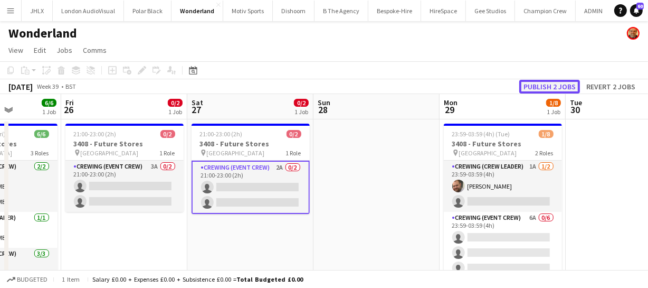
click at [537, 91] on button "Publish 2 jobs" at bounding box center [549, 87] width 61 height 14
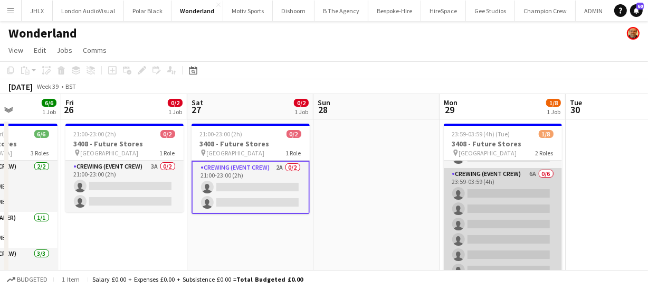
scroll to position [0, 0]
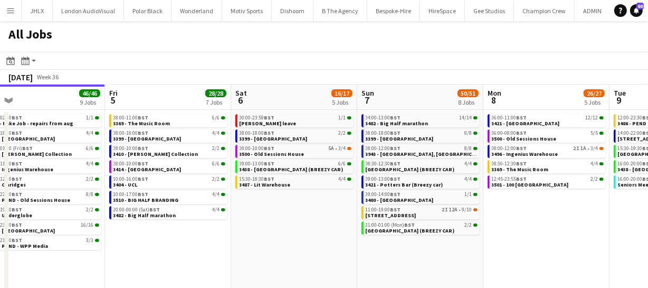
scroll to position [0, 425]
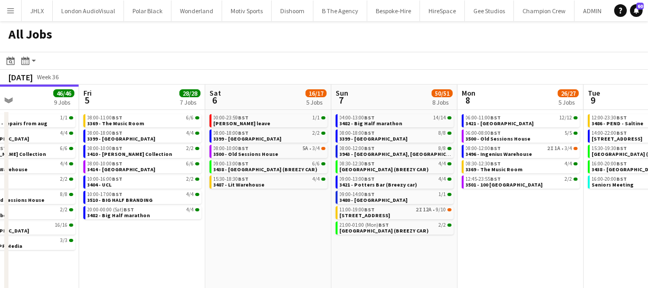
drag, startPoint x: 373, startPoint y: 242, endPoint x: 200, endPoint y: 264, distance: 174.6
click at [200, 264] on app-calendar-viewport "Mon 1 50/51 12 Jobs Tue 2 11/11 6 Jobs Wed 3 20/21 8 Jobs Thu 4 46/46 9 Jobs Fr…" at bounding box center [324, 192] width 648 height 217
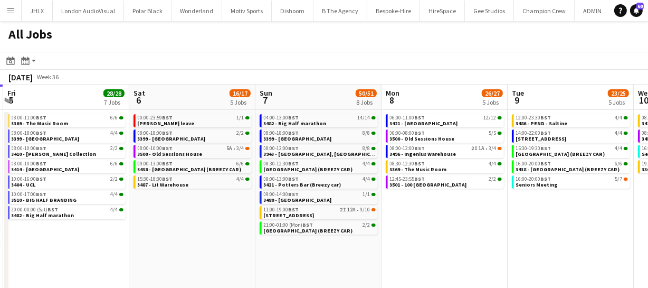
scroll to position [0, 502]
drag, startPoint x: 308, startPoint y: 245, endPoint x: 231, endPoint y: 254, distance: 77.1
click at [231, 254] on app-calendar-viewport "Mon 1 50/51 12 Jobs Tue 2 11/11 6 Jobs Wed 3 20/21 8 Jobs Thu 4 46/46 9 Jobs Fr…" at bounding box center [324, 192] width 648 height 217
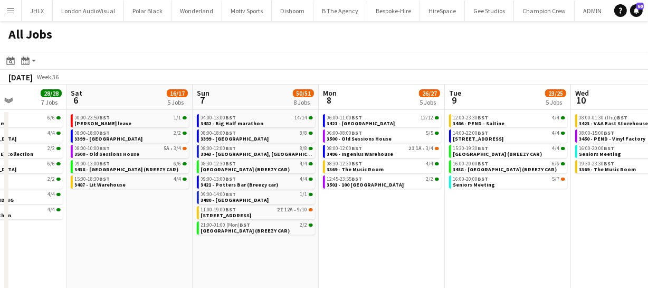
scroll to position [0, 313]
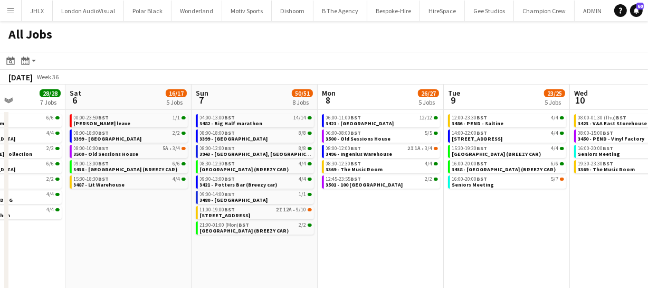
drag, startPoint x: 496, startPoint y: 223, endPoint x: 433, endPoint y: 218, distance: 63.6
click at [433, 218] on app-calendar-viewport "Wed 3 20/21 8 Jobs Thu 4 46/46 9 Jobs Fri 5 28/28 7 Jobs Sat 6 16/17 5 Jobs Sun…" at bounding box center [324, 192] width 648 height 217
click at [370, 154] on span "3496 - Ingenius Warehouse" at bounding box center [359, 153] width 67 height 7
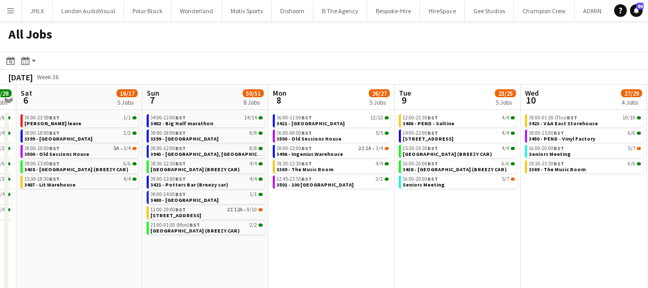
scroll to position [0, 305]
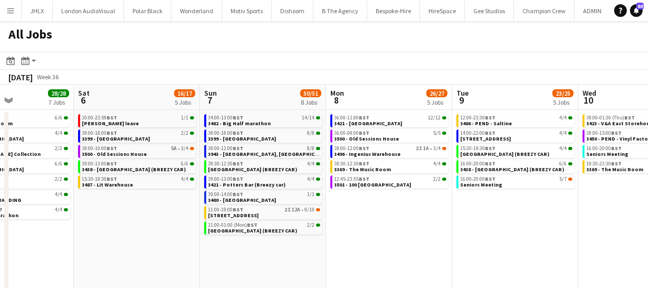
drag, startPoint x: 533, startPoint y: 217, endPoint x: 541, endPoint y: 213, distance: 9.7
click at [541, 213] on app-calendar-viewport "Wed 3 20/21 8 Jobs Thu 4 46/46 9 Jobs Fri 5 28/28 7 Jobs Sat 6 16/17 5 Jobs Sun…" at bounding box center [324, 192] width 648 height 217
click at [246, 186] on span "3421 - Potters Bar (Breezy car)" at bounding box center [248, 184] width 78 height 7
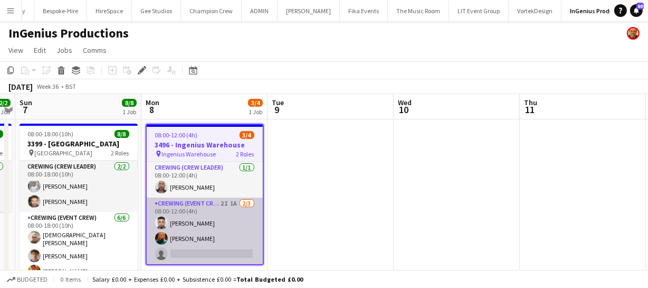
click at [211, 244] on app-card-role "Crewing (Event Crew) 2I 1A [DATE] 08:00-12:00 (4h) [PERSON_NAME] [PERSON_NAME] …" at bounding box center [205, 230] width 116 height 67
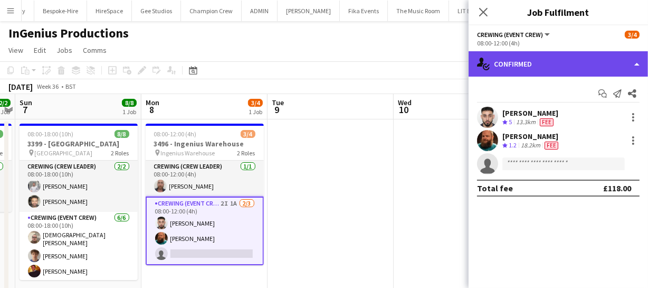
click at [544, 62] on div "single-neutral-actions-check-2 Confirmed" at bounding box center [558, 63] width 179 height 25
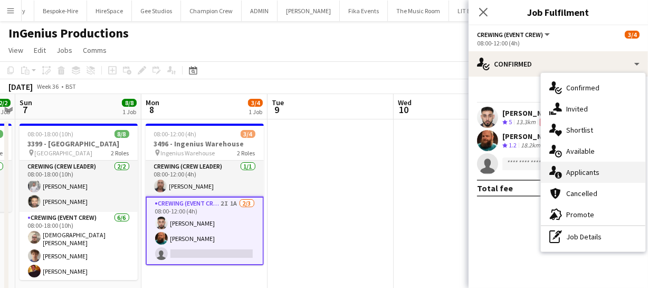
click at [587, 176] on span "Applicants" at bounding box center [582, 172] width 33 height 10
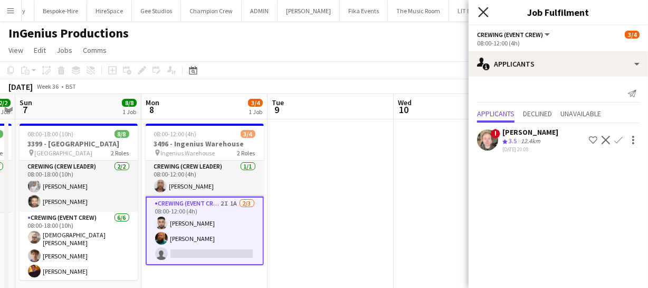
click at [480, 14] on icon "Close pop-in" at bounding box center [483, 12] width 10 height 10
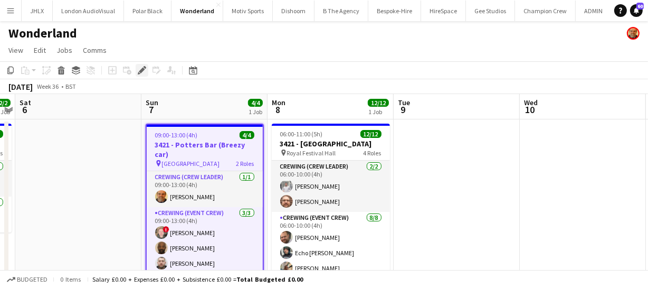
click at [140, 74] on icon "Edit" at bounding box center [142, 70] width 8 height 8
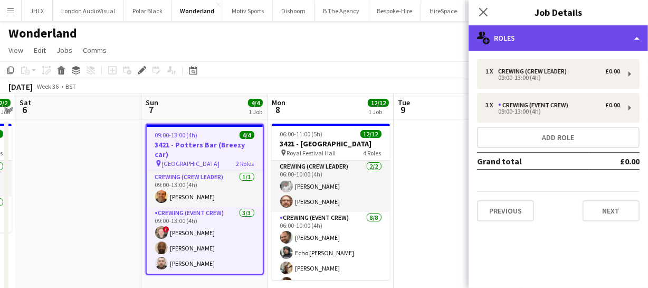
click at [554, 45] on div "multiple-users-add Roles" at bounding box center [558, 37] width 179 height 25
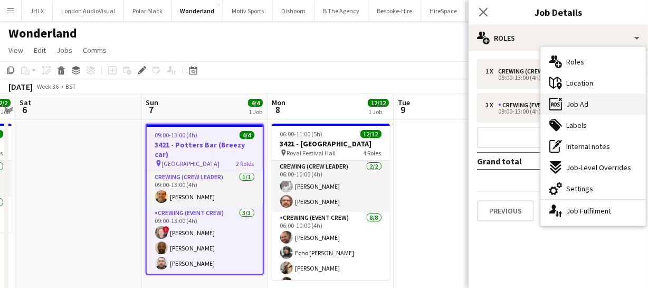
click at [583, 105] on span "Job Ad" at bounding box center [577, 104] width 22 height 10
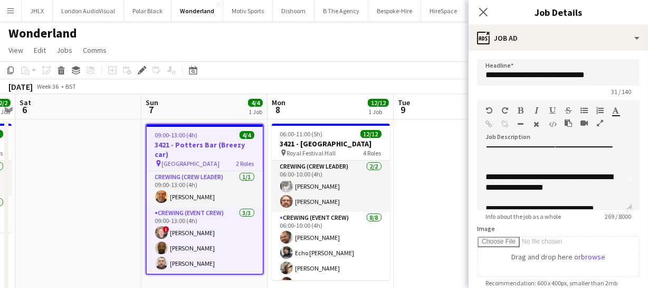
scroll to position [13, 0]
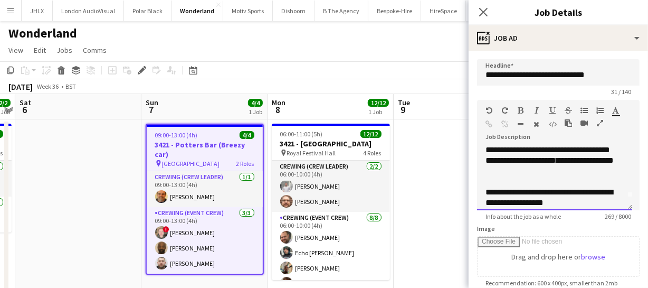
click at [575, 162] on div "**********" at bounding box center [551, 155] width 131 height 42
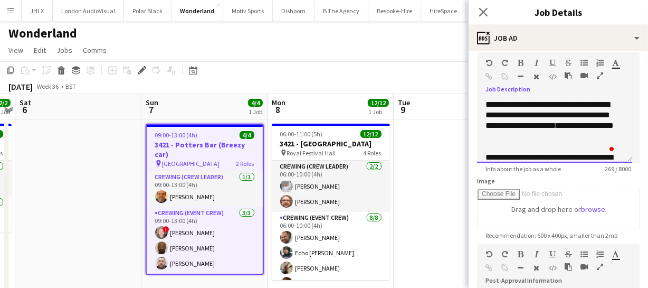
scroll to position [0, 0]
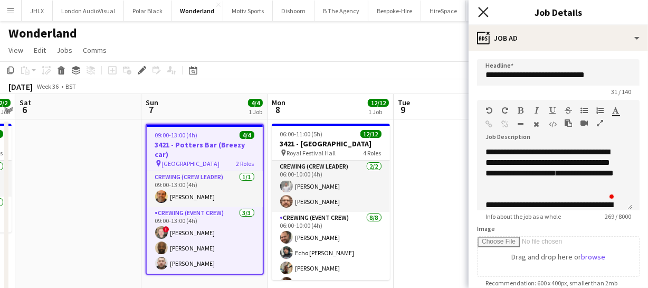
click at [487, 15] on icon "Close pop-in" at bounding box center [483, 12] width 10 height 10
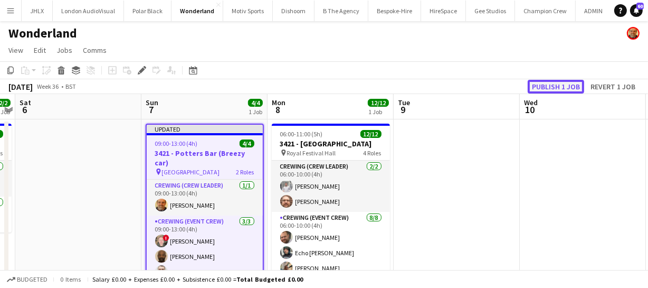
click at [561, 82] on button "Publish 1 job" at bounding box center [556, 87] width 56 height 14
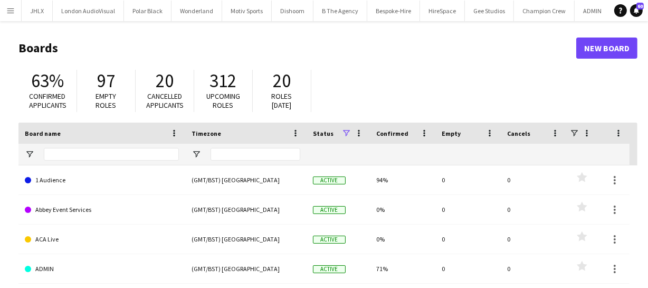
click at [7, 18] on button "Menu" at bounding box center [10, 10] width 21 height 21
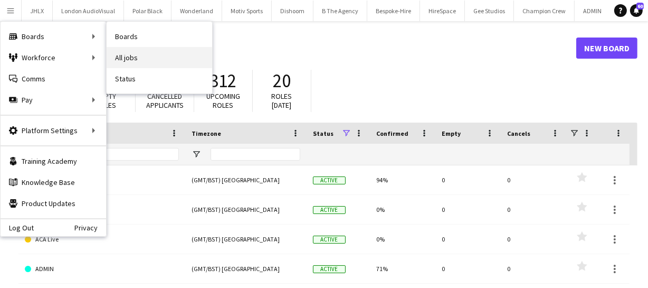
click at [160, 49] on link "All jobs" at bounding box center [160, 57] width 106 height 21
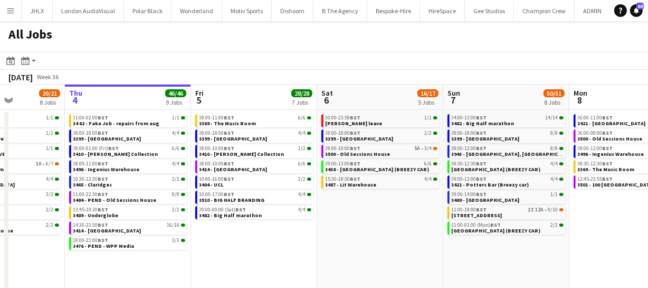
scroll to position [0, 305]
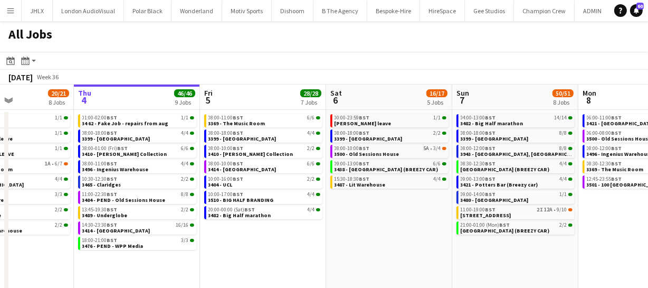
drag, startPoint x: 443, startPoint y: 203, endPoint x: 391, endPoint y: 224, distance: 56.4
click at [391, 224] on app-calendar-viewport "Mon 1 50/51 12 Jobs Tue 2 11/11 6 Jobs Wed 3 20/21 8 Jobs Thu 4 46/46 9 Jobs Fr…" at bounding box center [324, 192] width 648 height 217
click at [129, 168] on span "3496 - Ingenius Warehouse" at bounding box center [115, 169] width 67 height 7
click at [237, 224] on app-date-cell "08:00-11:00 BST 6/6 3369 - The Music Room 08:00-18:00 BST 4/4 3399 - [GEOGRAPHI…" at bounding box center [263, 206] width 126 height 192
click at [108, 167] on span "3496 - Ingenius Warehouse" at bounding box center [115, 169] width 67 height 7
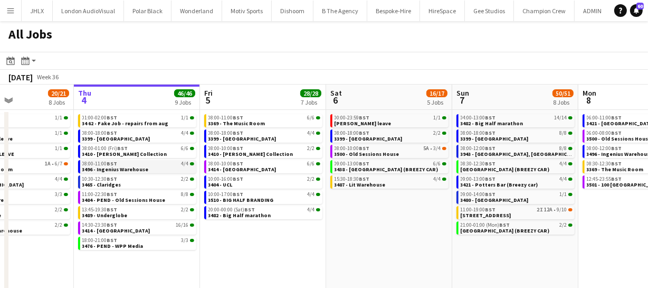
scroll to position [0, 304]
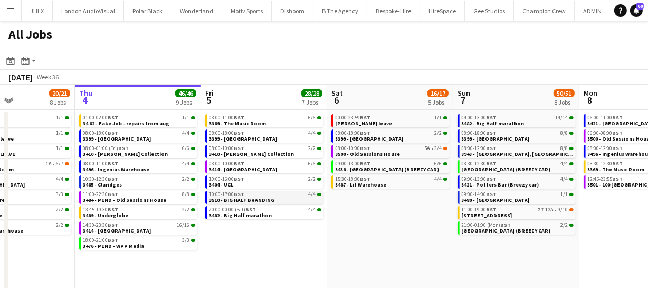
click at [244, 201] on span "3510 - BIG HALF BRANDING" at bounding box center [242, 199] width 65 height 7
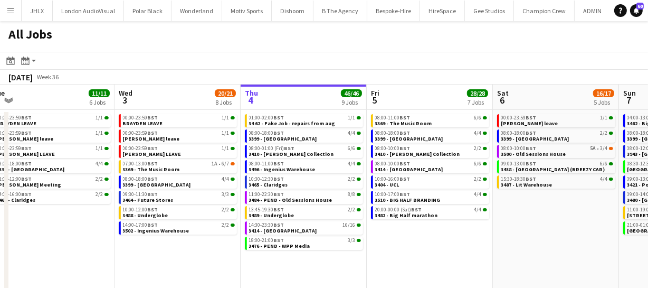
scroll to position [0, 263]
drag, startPoint x: 291, startPoint y: 244, endPoint x: 457, endPoint y: 241, distance: 166.3
click at [457, 241] on app-calendar-viewport "Sun 31 21/21 8 Jobs Mon 1 50/51 12 Jobs Tue 2 11/11 6 Jobs Wed 3 20/21 8 Jobs T…" at bounding box center [324, 192] width 648 height 217
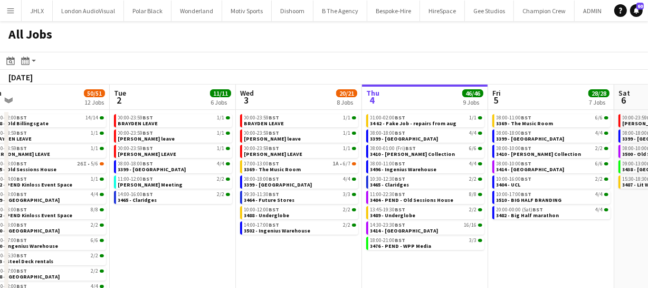
drag, startPoint x: 154, startPoint y: 264, endPoint x: 357, endPoint y: 258, distance: 203.9
click at [400, 258] on app-calendar-viewport "Sat 30 24/24 8 Jobs Sun 31 21/21 8 Jobs Mon 1 50/51 12 Jobs Tue 2 11/11 6 Jobs …" at bounding box center [324, 192] width 648 height 217
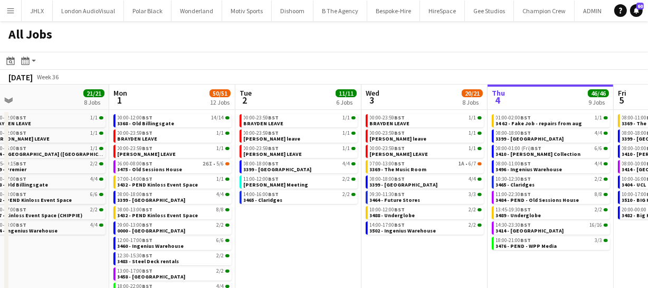
click at [317, 249] on app-calendar-viewport "Fri 29 39/39 12 Jobs Sat 30 24/24 8 Jobs Sun 31 21/21 8 Jobs Mon 1 50/51 12 Job…" at bounding box center [324, 192] width 648 height 217
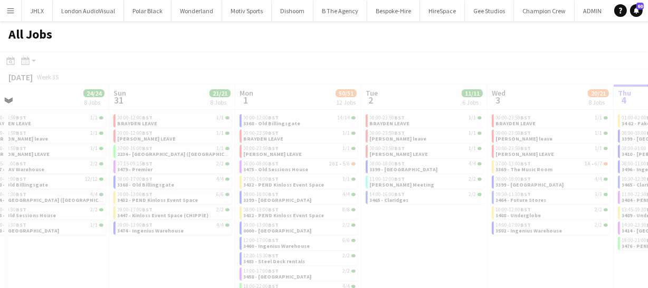
scroll to position [0, 298]
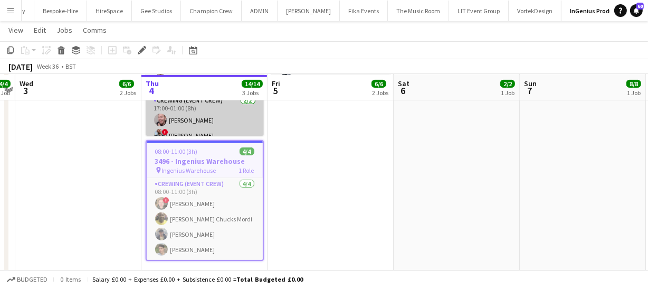
scroll to position [288, 0]
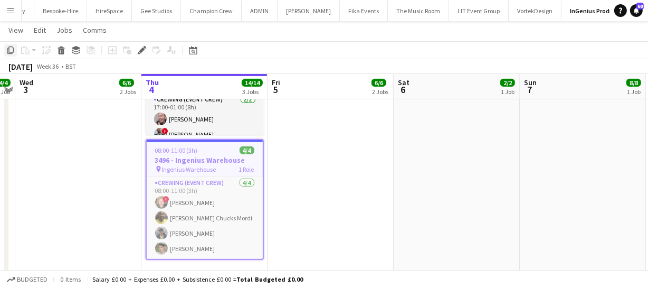
click at [9, 50] on icon at bounding box center [10, 49] width 6 height 7
click at [11, 9] on app-icon "Menu" at bounding box center [10, 10] width 8 height 8
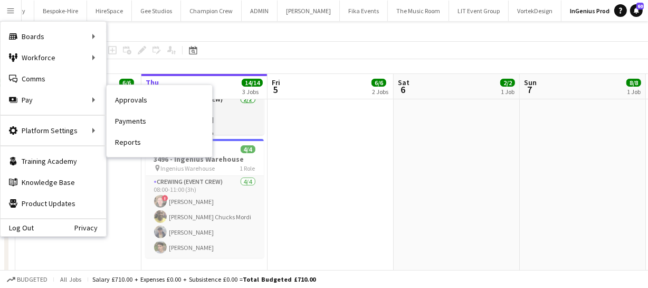
click at [135, 100] on link "Approvals" at bounding box center [160, 99] width 106 height 21
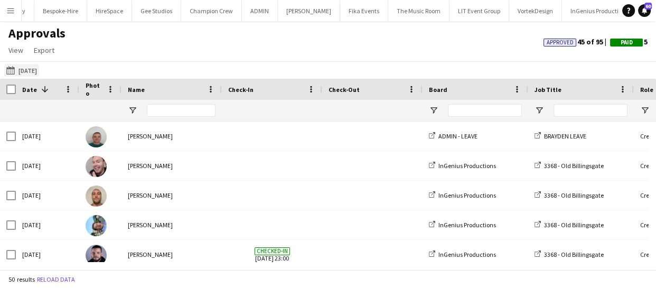
click at [39, 64] on button "[DATE] [DATE]" at bounding box center [21, 70] width 35 height 13
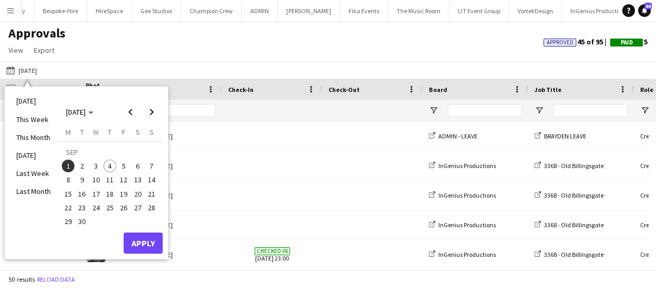
click at [112, 169] on span "4" at bounding box center [109, 165] width 13 height 13
click at [152, 246] on button "Apply" at bounding box center [143, 242] width 39 height 21
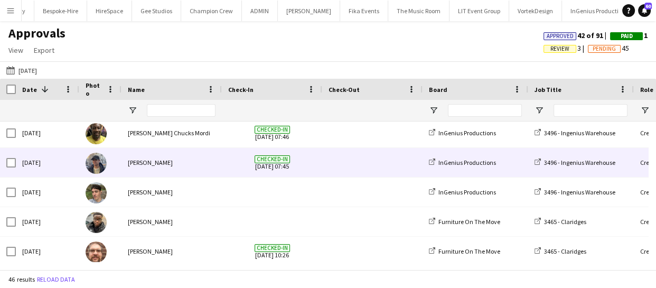
click at [152, 163] on div "[PERSON_NAME]" at bounding box center [171, 162] width 100 height 29
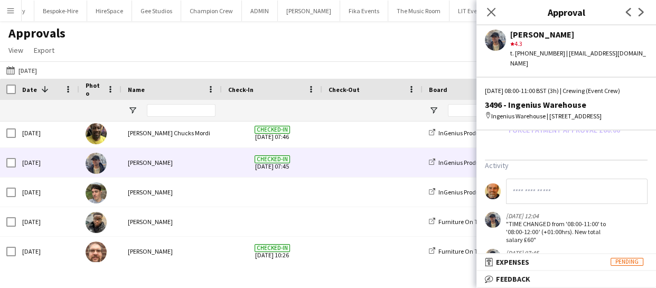
scroll to position [384, 0]
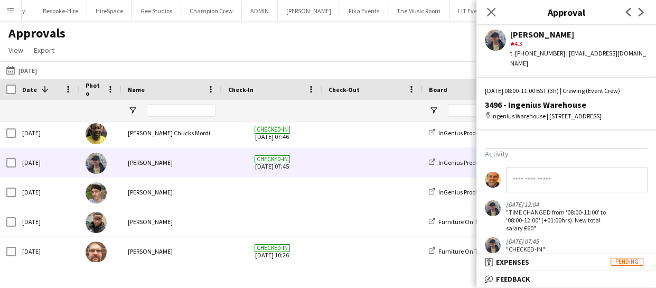
click at [517, 179] on input at bounding box center [576, 179] width 141 height 25
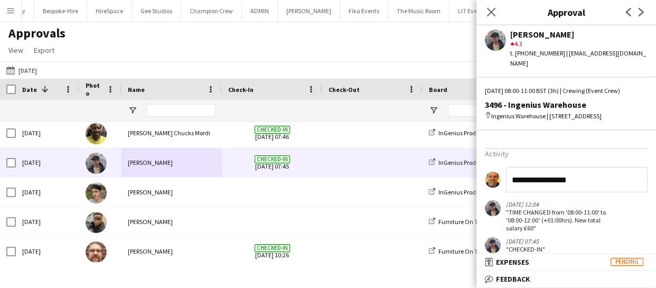
click at [517, 178] on input "**********" at bounding box center [576, 179] width 141 height 25
type input "**********"
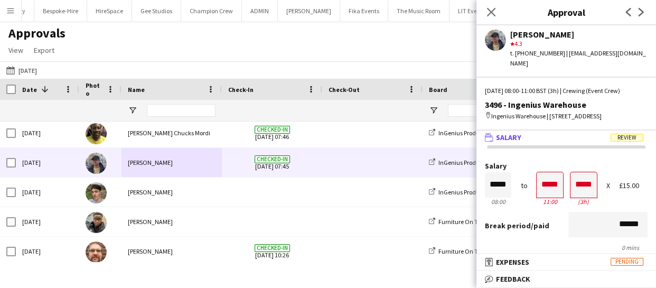
scroll to position [0, 0]
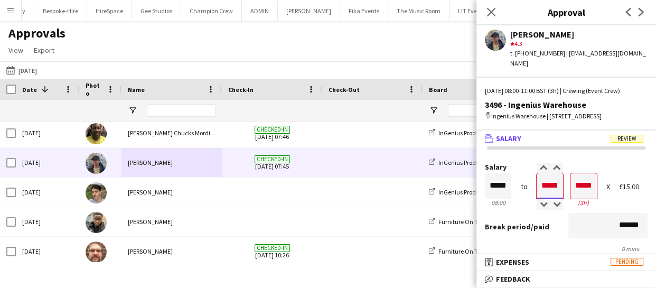
click at [551, 179] on input "*****" at bounding box center [549, 185] width 26 height 25
type input "*****"
click at [540, 204] on div at bounding box center [542, 205] width 13 height 11
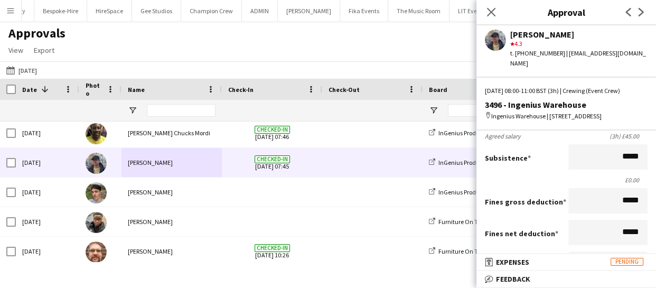
scroll to position [192, 0]
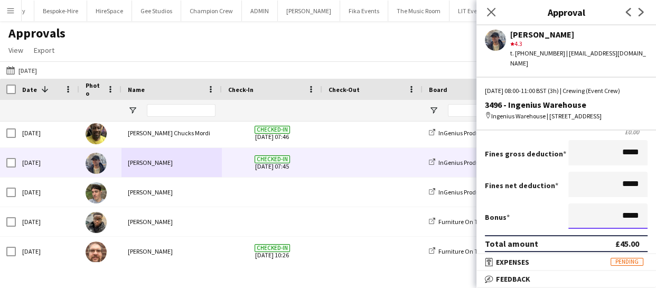
drag, startPoint x: 610, startPoint y: 211, endPoint x: 660, endPoint y: 213, distance: 50.2
click at [655, 213] on html "Menu Boards Boards Boards All jobs Status Workforce Workforce My Workforce Recr…" at bounding box center [328, 144] width 656 height 288
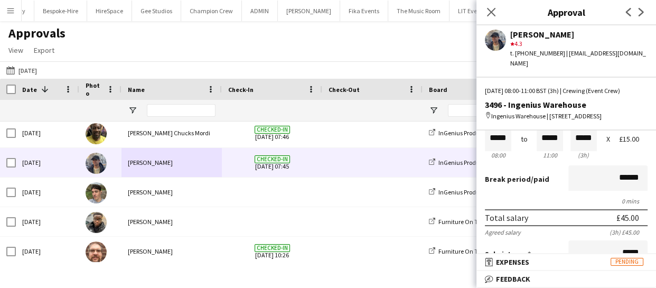
scroll to position [0, 0]
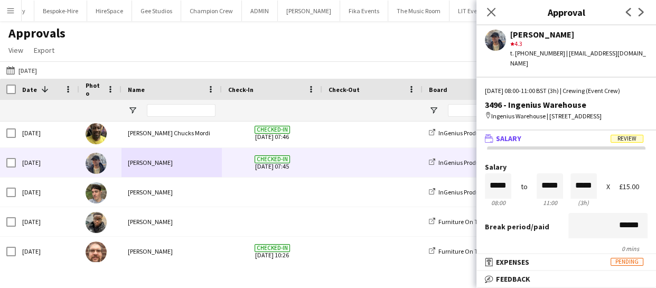
type input "******"
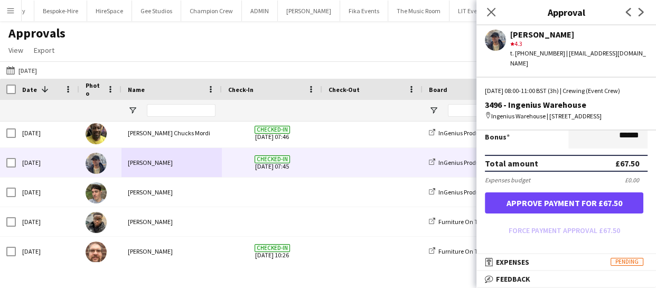
scroll to position [288, 0]
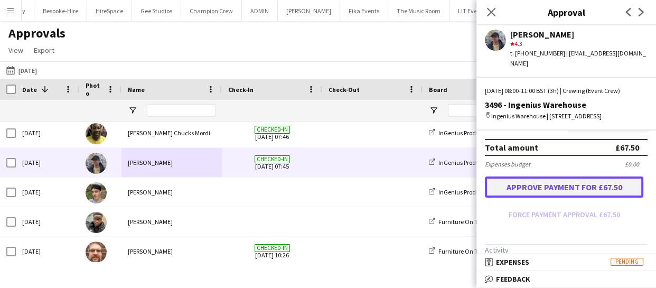
click at [578, 184] on button "Approve payment for £67.50" at bounding box center [564, 186] width 158 height 21
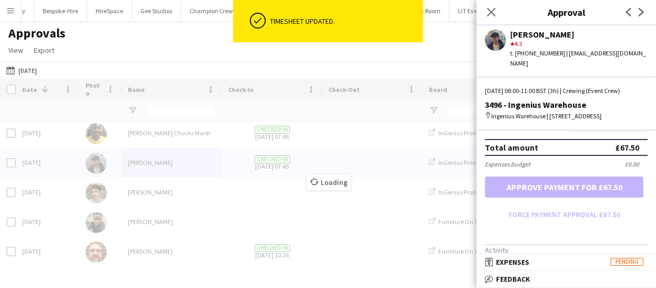
scroll to position [240, 0]
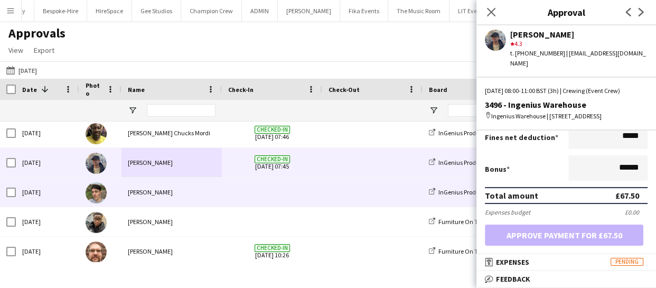
click at [142, 195] on div "[PERSON_NAME]" at bounding box center [171, 191] width 100 height 29
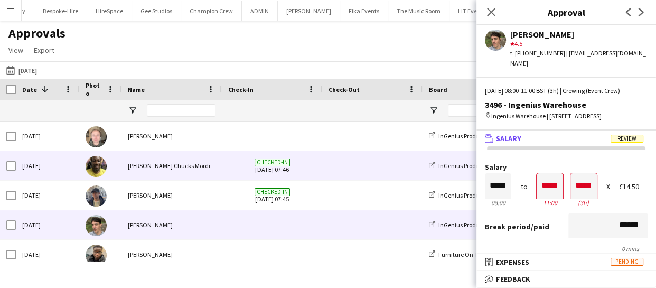
scroll to position [192, 0]
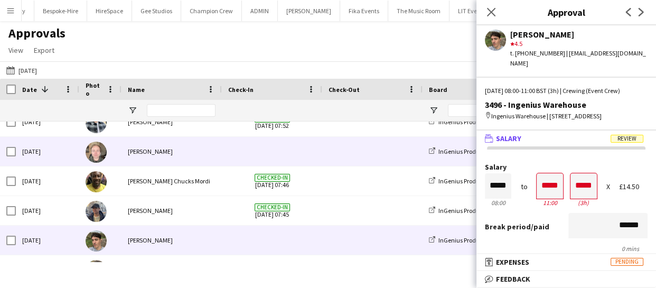
click at [160, 151] on div "Calum Ward" at bounding box center [171, 151] width 100 height 29
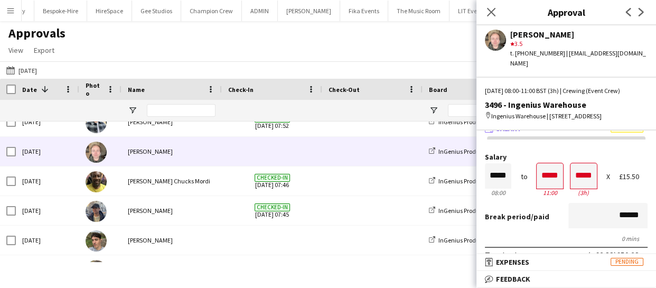
scroll to position [0, 0]
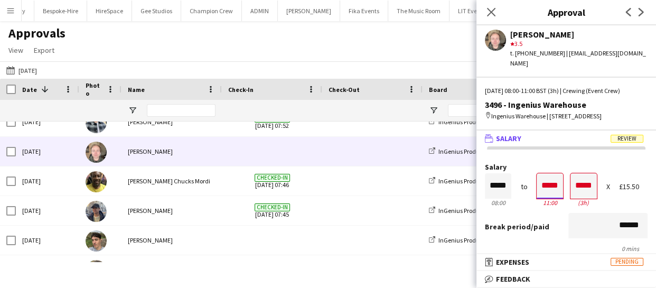
click at [546, 188] on input "*****" at bounding box center [549, 185] width 26 height 25
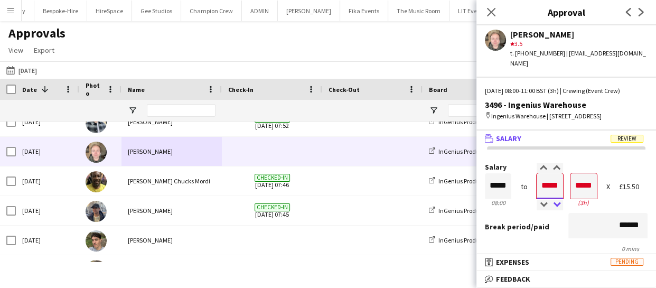
type input "*****"
click at [550, 200] on div at bounding box center [556, 205] width 13 height 11
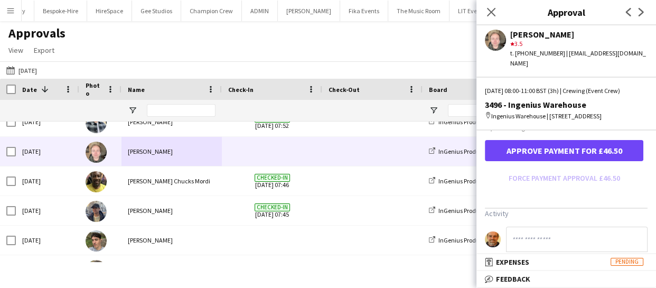
scroll to position [336, 0]
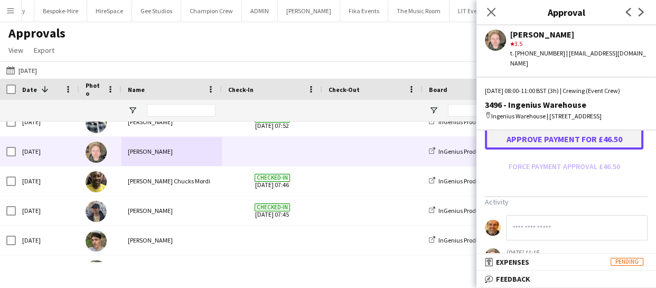
click at [571, 145] on button "Approve payment for £46.50" at bounding box center [564, 138] width 158 height 21
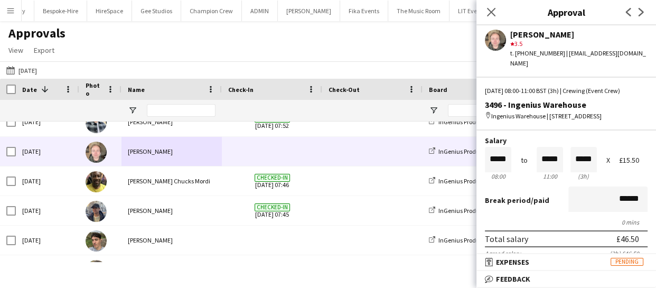
scroll to position [0, 0]
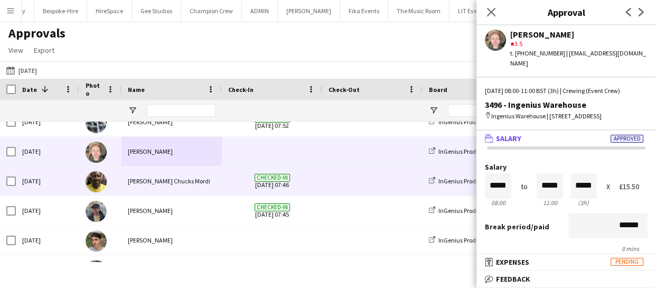
click at [174, 175] on div "[PERSON_NAME] Chucks Mordi" at bounding box center [171, 180] width 100 height 29
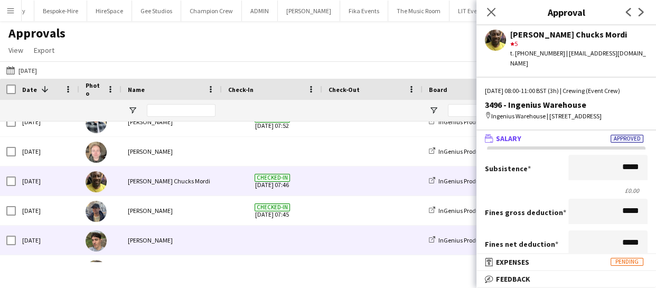
click at [154, 244] on div "[PERSON_NAME]" at bounding box center [171, 239] width 100 height 29
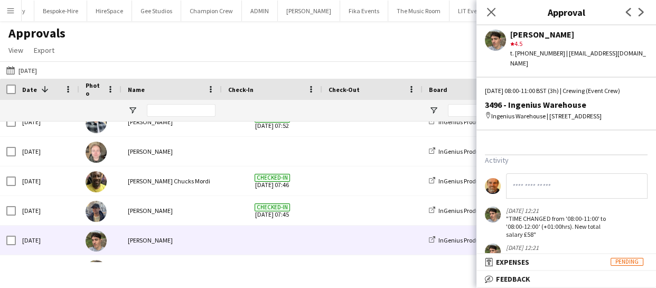
scroll to position [384, 0]
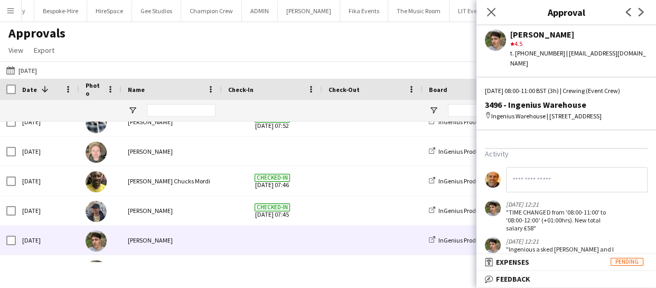
click at [524, 182] on input at bounding box center [576, 179] width 141 height 25
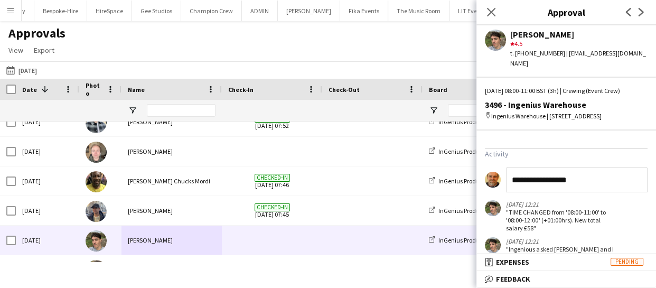
type input "**********"
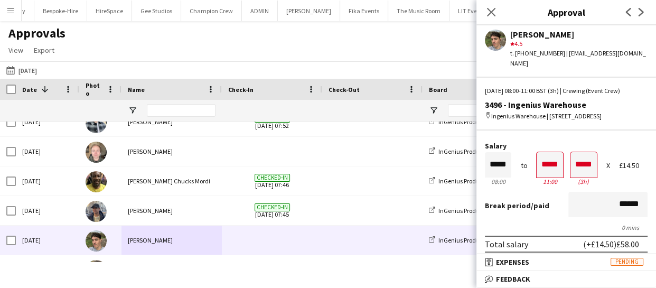
scroll to position [0, 0]
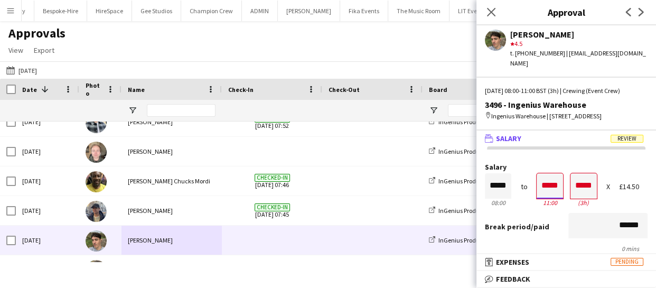
click at [547, 187] on input "*****" at bounding box center [549, 185] width 26 height 25
type input "*****"
click at [542, 208] on div at bounding box center [542, 205] width 13 height 11
click at [580, 239] on div "Break period /paid ******" at bounding box center [566, 226] width 163 height 27
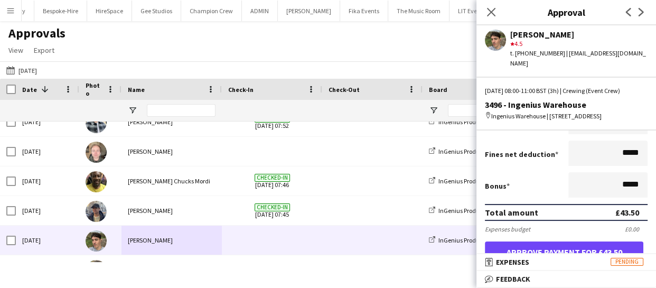
scroll to position [240, 0]
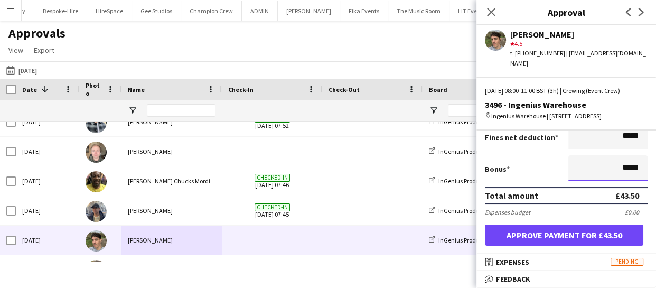
drag, startPoint x: 634, startPoint y: 165, endPoint x: 559, endPoint y: 165, distance: 75.5
click at [559, 165] on div "Bonus *****" at bounding box center [566, 168] width 163 height 27
type input "******"
click at [544, 159] on div "Bonus ******" at bounding box center [566, 168] width 163 height 27
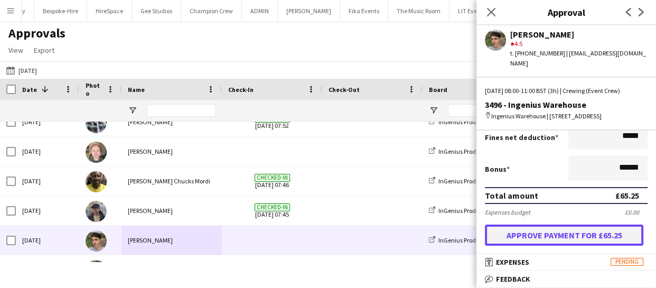
click at [565, 229] on button "Approve payment for £65.25" at bounding box center [564, 234] width 158 height 21
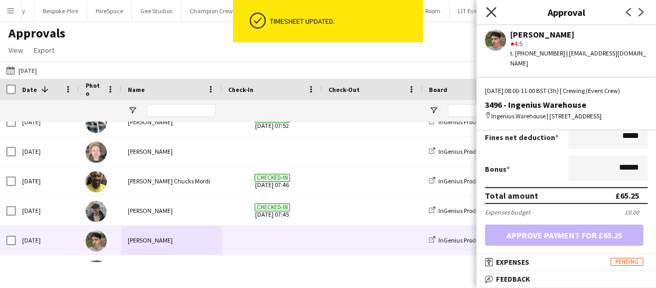
click at [495, 9] on icon at bounding box center [491, 12] width 10 height 10
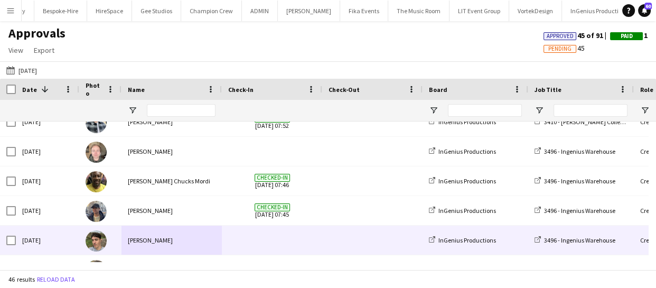
click at [153, 239] on div "[PERSON_NAME]" at bounding box center [171, 239] width 100 height 29
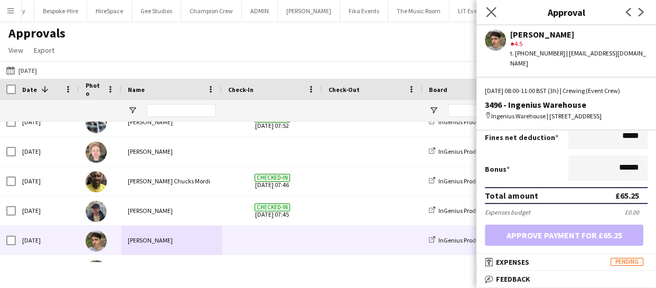
click at [492, 17] on app-icon "Close pop-in" at bounding box center [491, 12] width 15 height 15
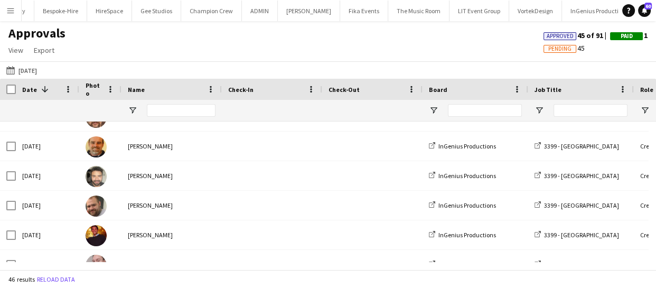
scroll to position [0, 0]
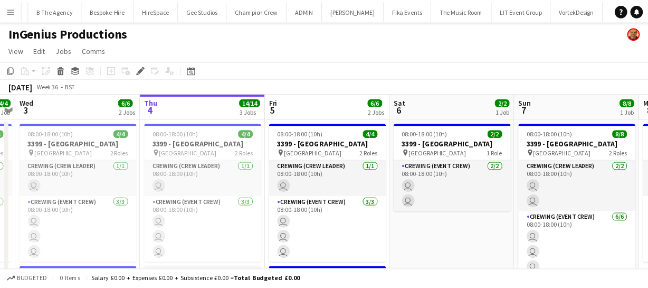
scroll to position [0, 333]
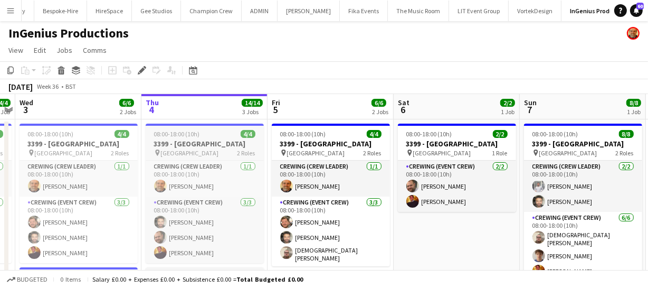
click at [179, 148] on h3 "3399 - King's Observatory" at bounding box center [205, 144] width 118 height 10
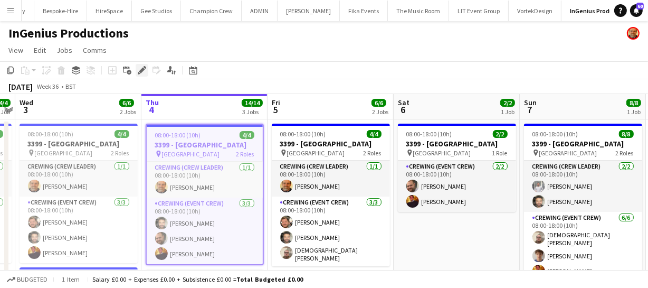
click at [139, 72] on icon at bounding box center [142, 71] width 6 height 6
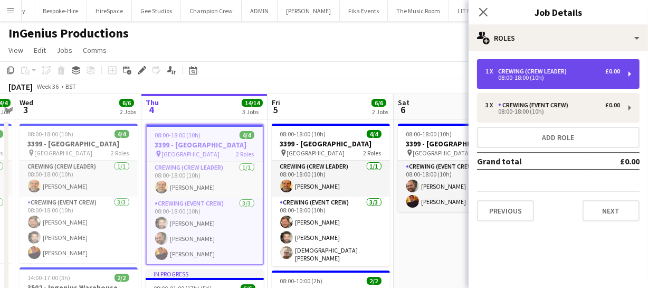
click at [585, 78] on div "08:00-18:00 (10h)" at bounding box center [553, 77] width 135 height 5
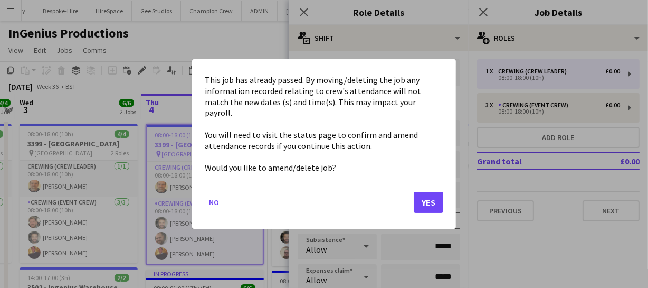
drag, startPoint x: 381, startPoint y: 107, endPoint x: 297, endPoint y: 99, distance: 84.8
click at [435, 206] on mat-dialog-actions "No Yes" at bounding box center [324, 206] width 239 height 45
click at [432, 199] on button "Yes" at bounding box center [429, 202] width 30 height 21
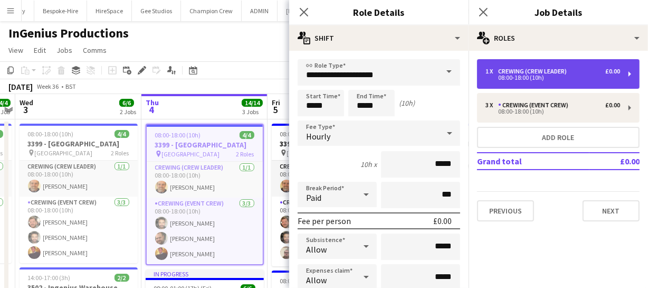
click at [543, 75] on div "08:00-18:00 (10h)" at bounding box center [553, 77] width 135 height 5
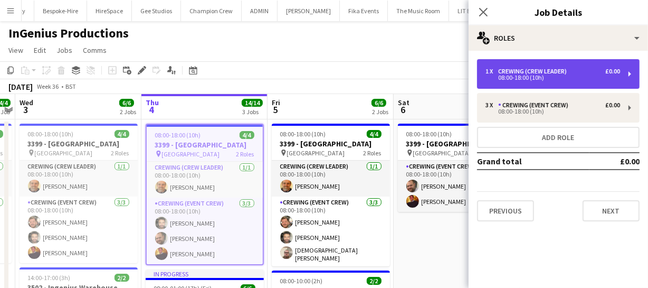
click at [543, 75] on div "08:00-18:00 (10h)" at bounding box center [553, 77] width 135 height 5
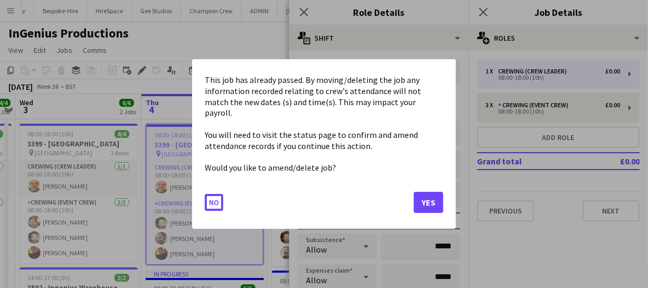
drag, startPoint x: 387, startPoint y: 106, endPoint x: 317, endPoint y: 103, distance: 69.8
click at [435, 192] on button "Yes" at bounding box center [429, 202] width 30 height 21
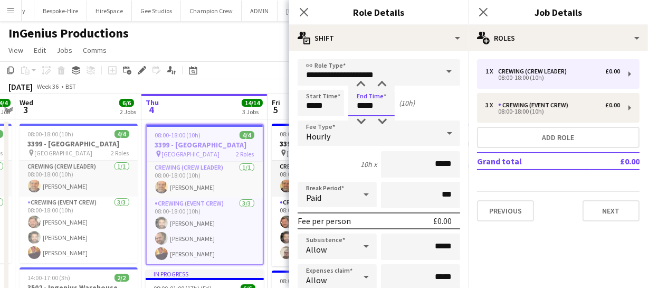
drag, startPoint x: 380, startPoint y: 104, endPoint x: 324, endPoint y: 106, distance: 56.5
click at [324, 106] on div "Start Time ***** End Time ***** (10h)" at bounding box center [379, 103] width 163 height 26
type input "*****"
click at [301, 8] on icon "Close pop-in" at bounding box center [304, 12] width 10 height 10
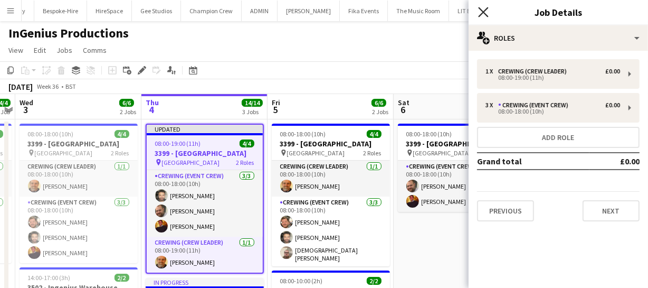
click at [484, 11] on icon "Close pop-in" at bounding box center [483, 12] width 10 height 10
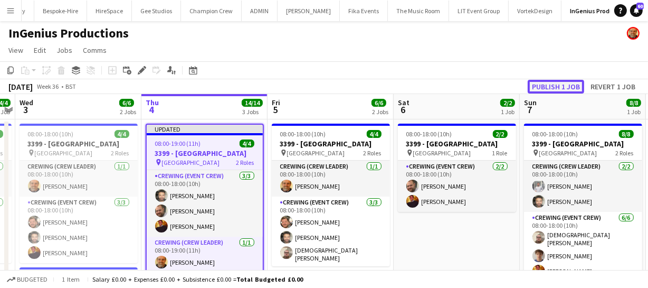
click at [549, 86] on button "Publish 1 job" at bounding box center [556, 87] width 56 height 14
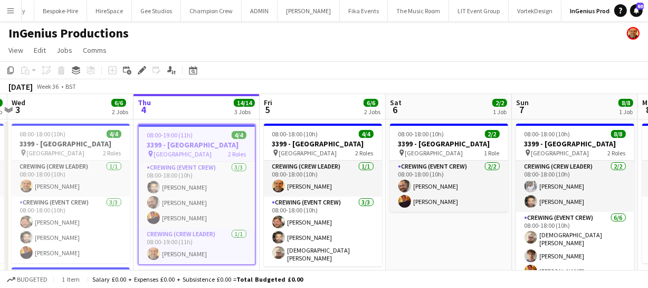
scroll to position [0, 375]
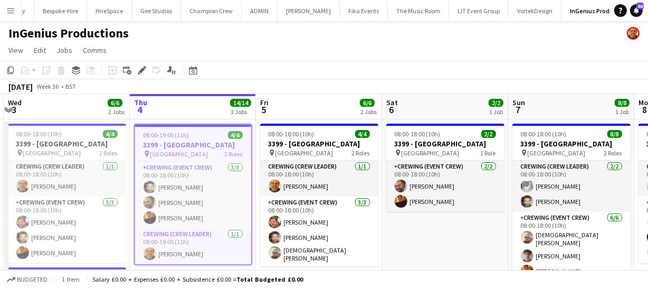
drag, startPoint x: 162, startPoint y: 234, endPoint x: 150, endPoint y: 223, distance: 16.4
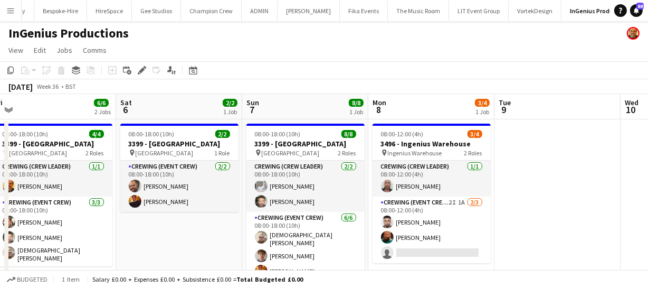
scroll to position [0, 389]
drag, startPoint x: 580, startPoint y: 220, endPoint x: 314, endPoint y: 225, distance: 266.1
